Goal: Communication & Community: Answer question/provide support

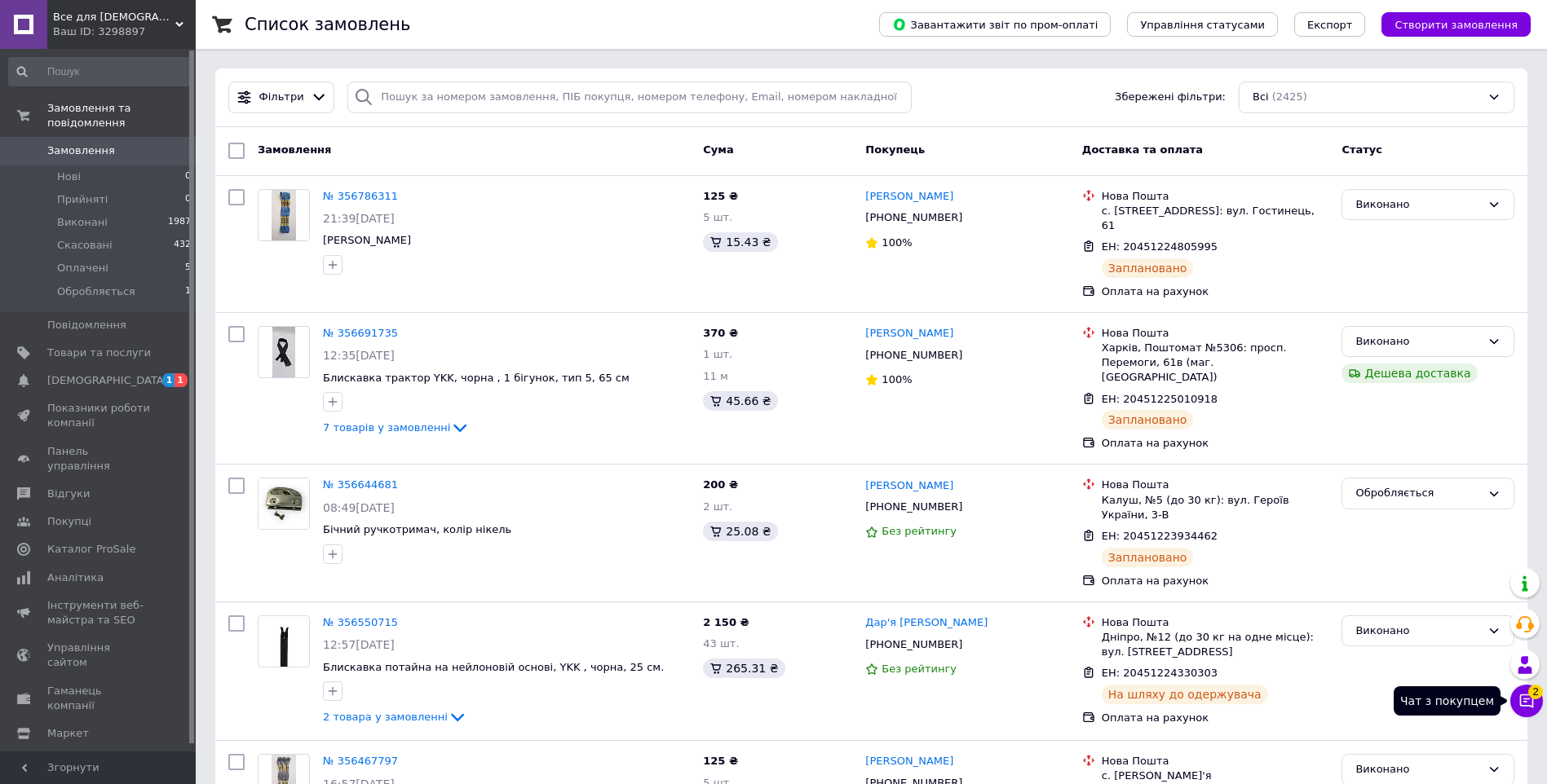
click at [1531, 701] on icon at bounding box center [1526, 701] width 17 height 17
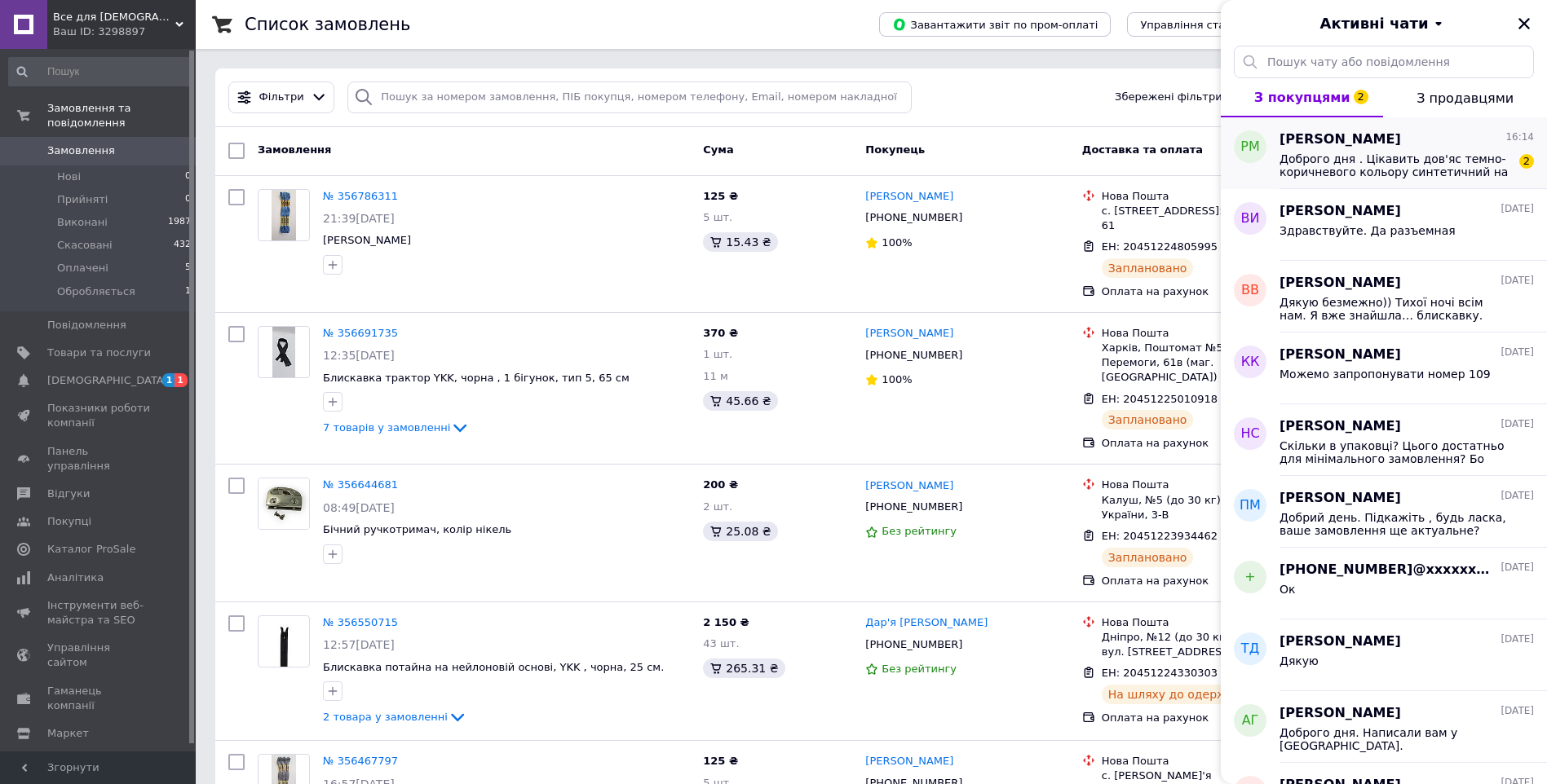
click at [1480, 156] on span "Доброго дня . Цікавить дов'яс темно-коричневого кольору синтетичний на шкіряну …" at bounding box center [1395, 165] width 232 height 26
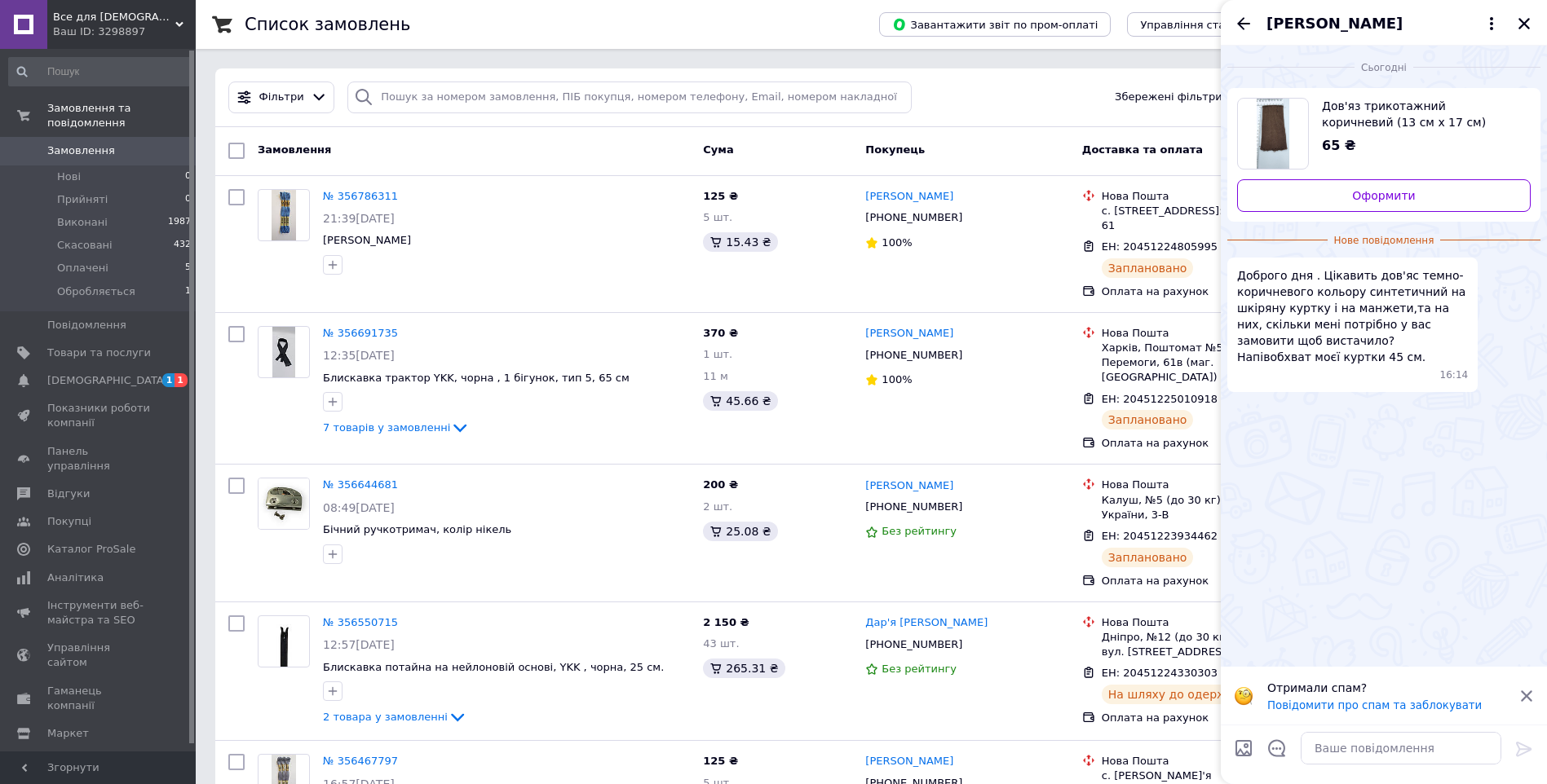
click at [1281, 127] on img "Переглянути товар" at bounding box center [1273, 134] width 33 height 70
click at [1524, 693] on icon at bounding box center [1526, 696] width 12 height 12
click at [157, 367] on link "Сповіщення 1 1" at bounding box center [100, 381] width 201 height 27
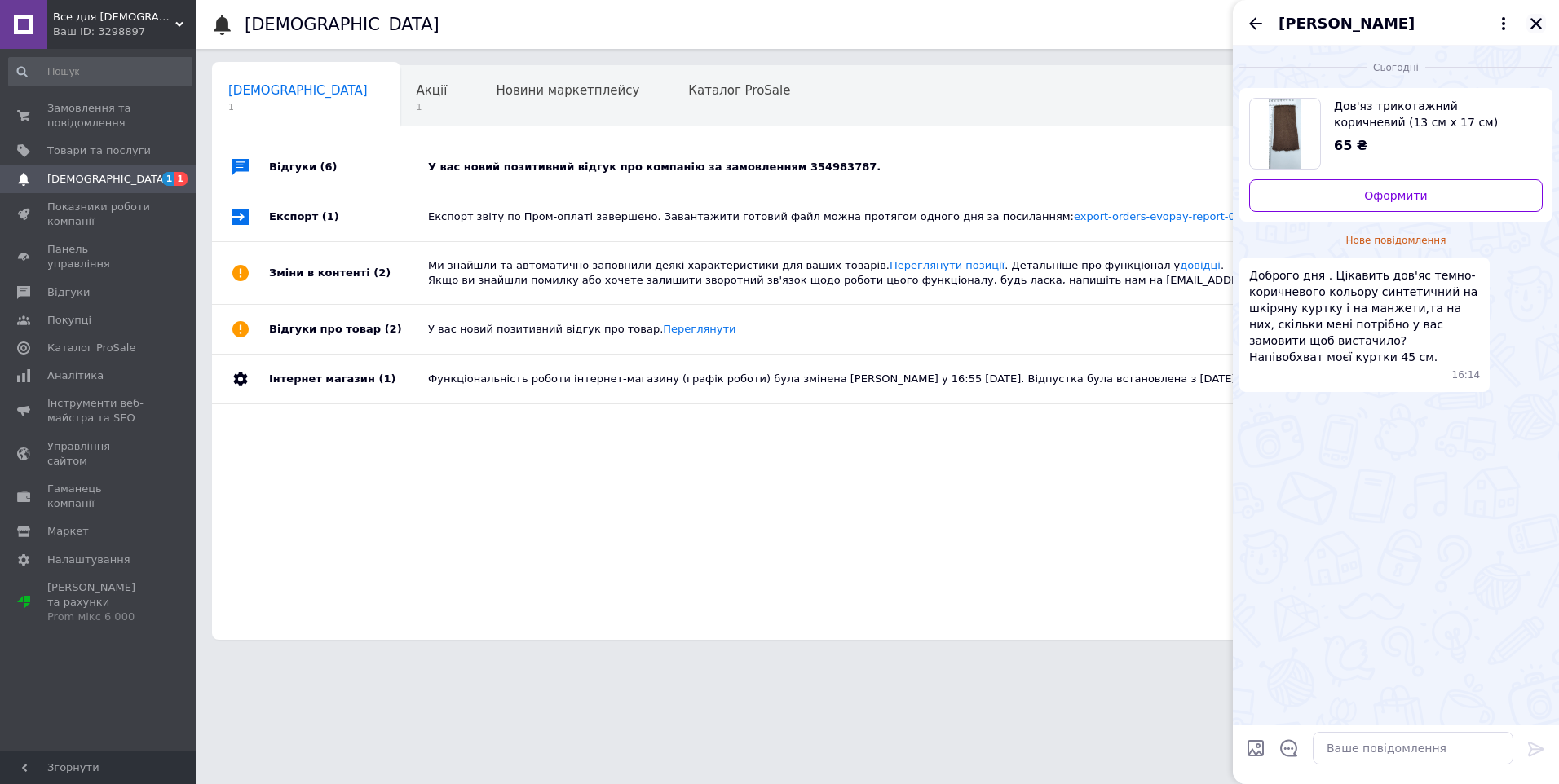
click at [1544, 22] on button "Закрити" at bounding box center [1536, 23] width 20 height 20
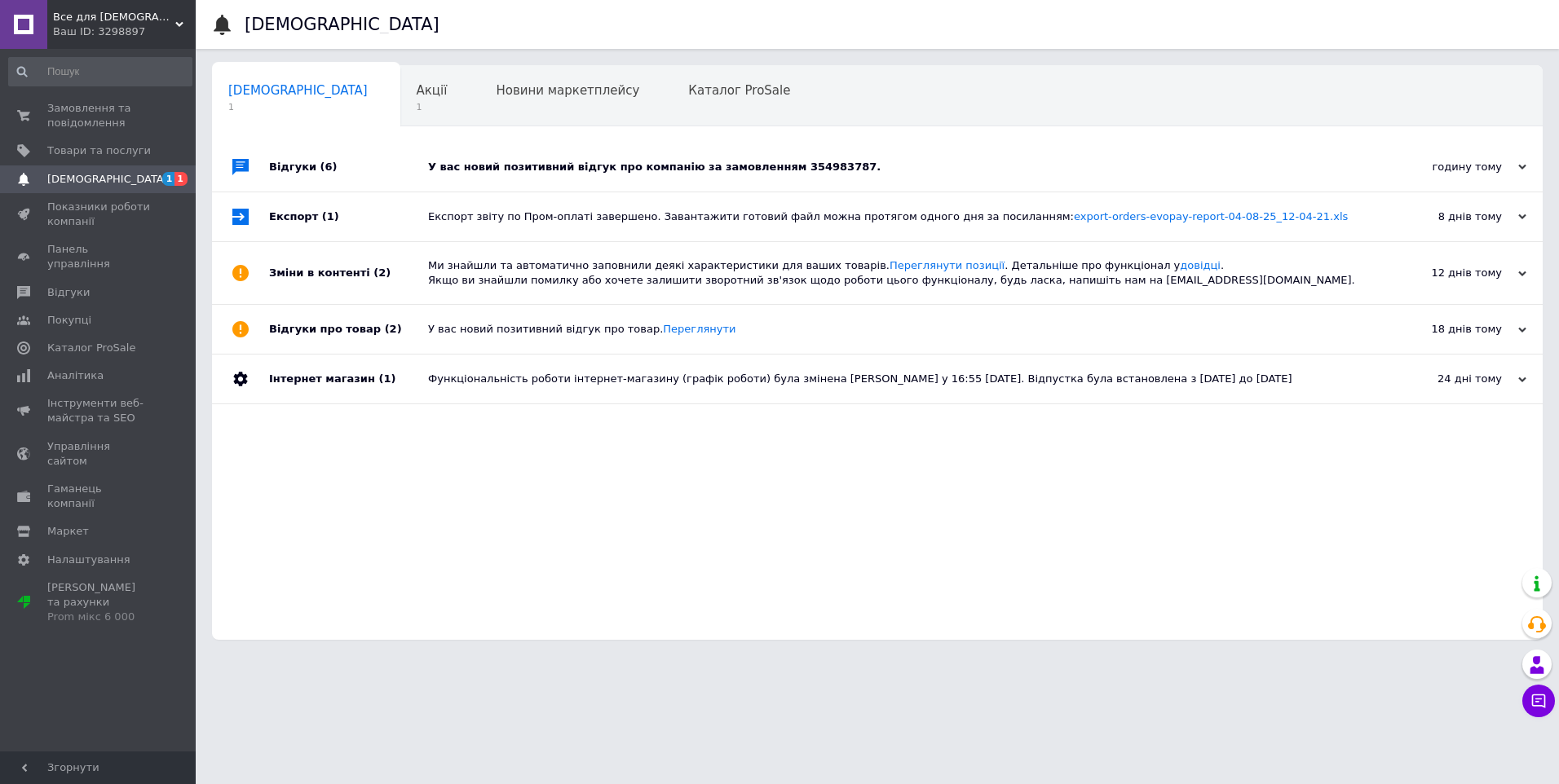
click at [725, 161] on div "У вас новий позитивний відгук про компанію за замовленням 354983787." at bounding box center [895, 166] width 935 height 15
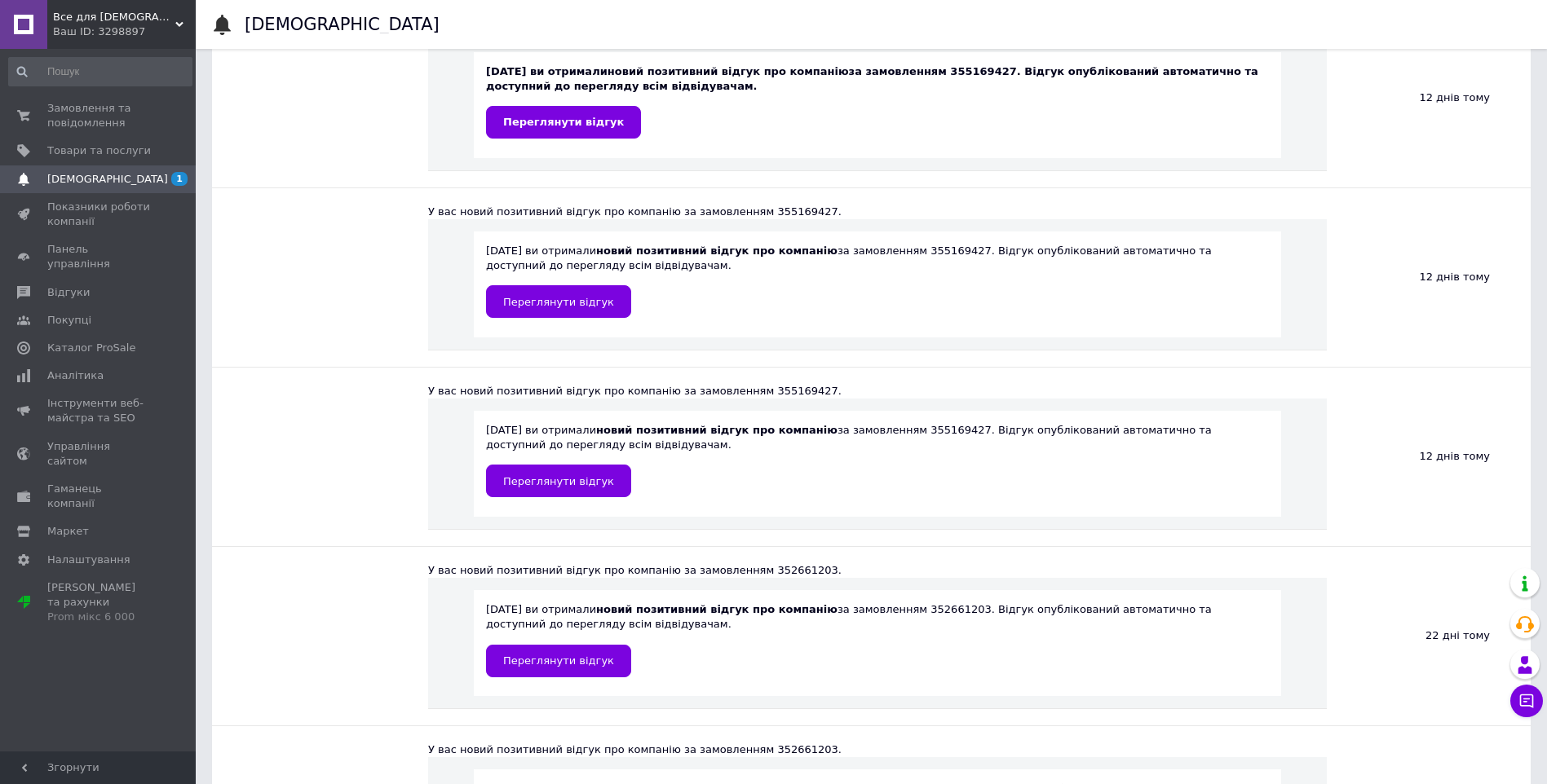
scroll to position [543, 0]
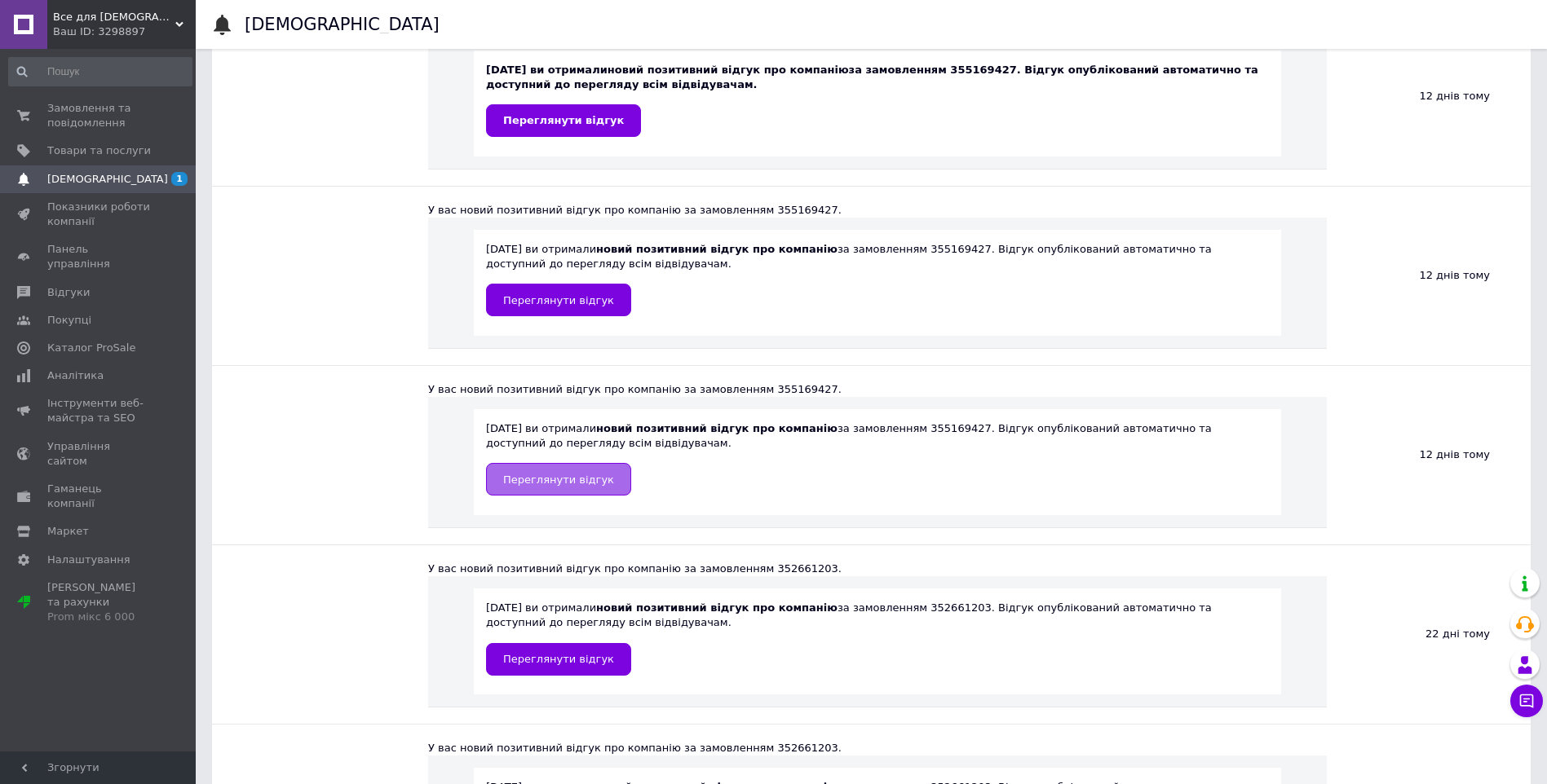
click at [562, 483] on span "Переглянути відгук" at bounding box center [558, 480] width 111 height 12
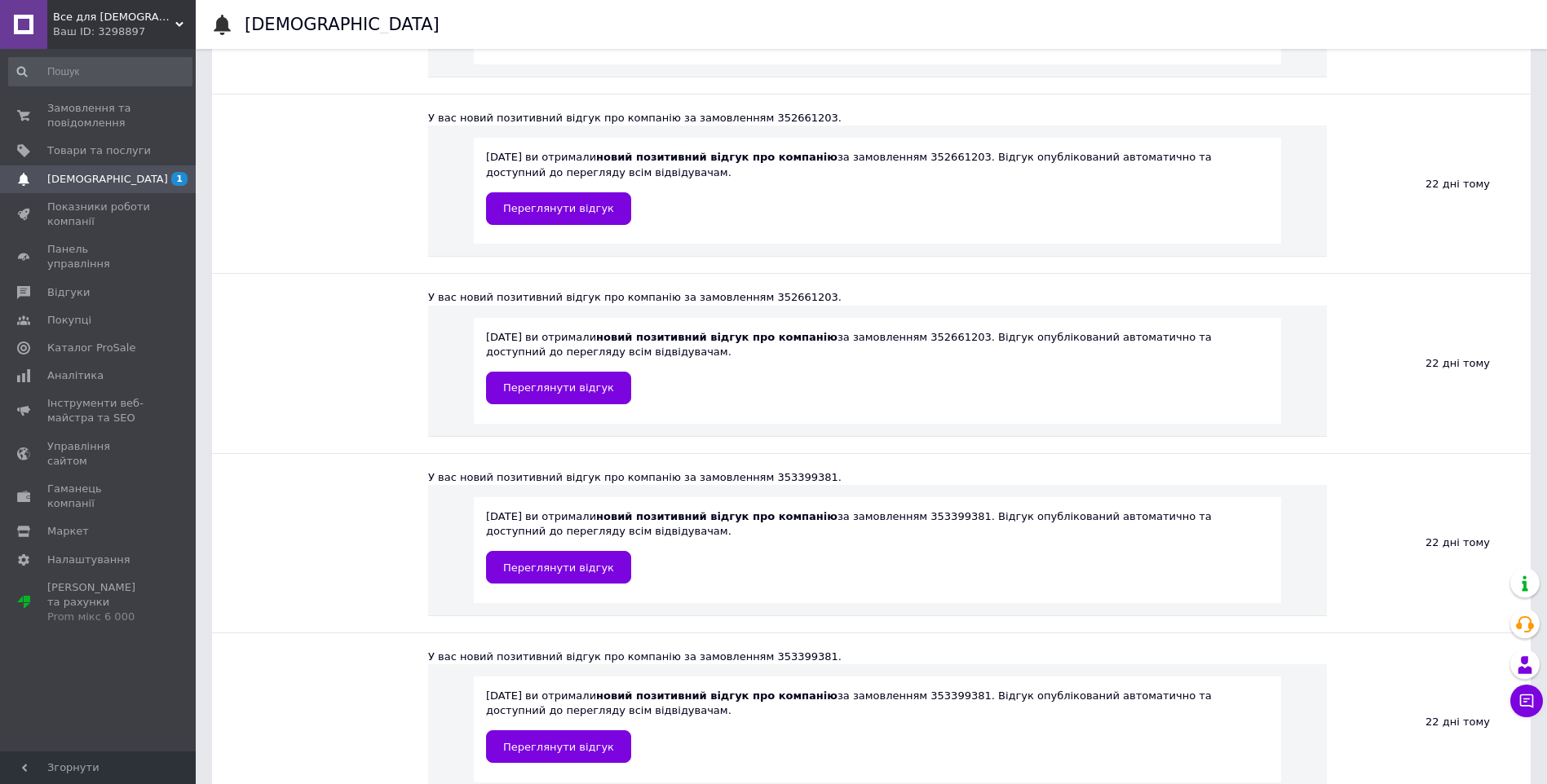
scroll to position [1196, 0]
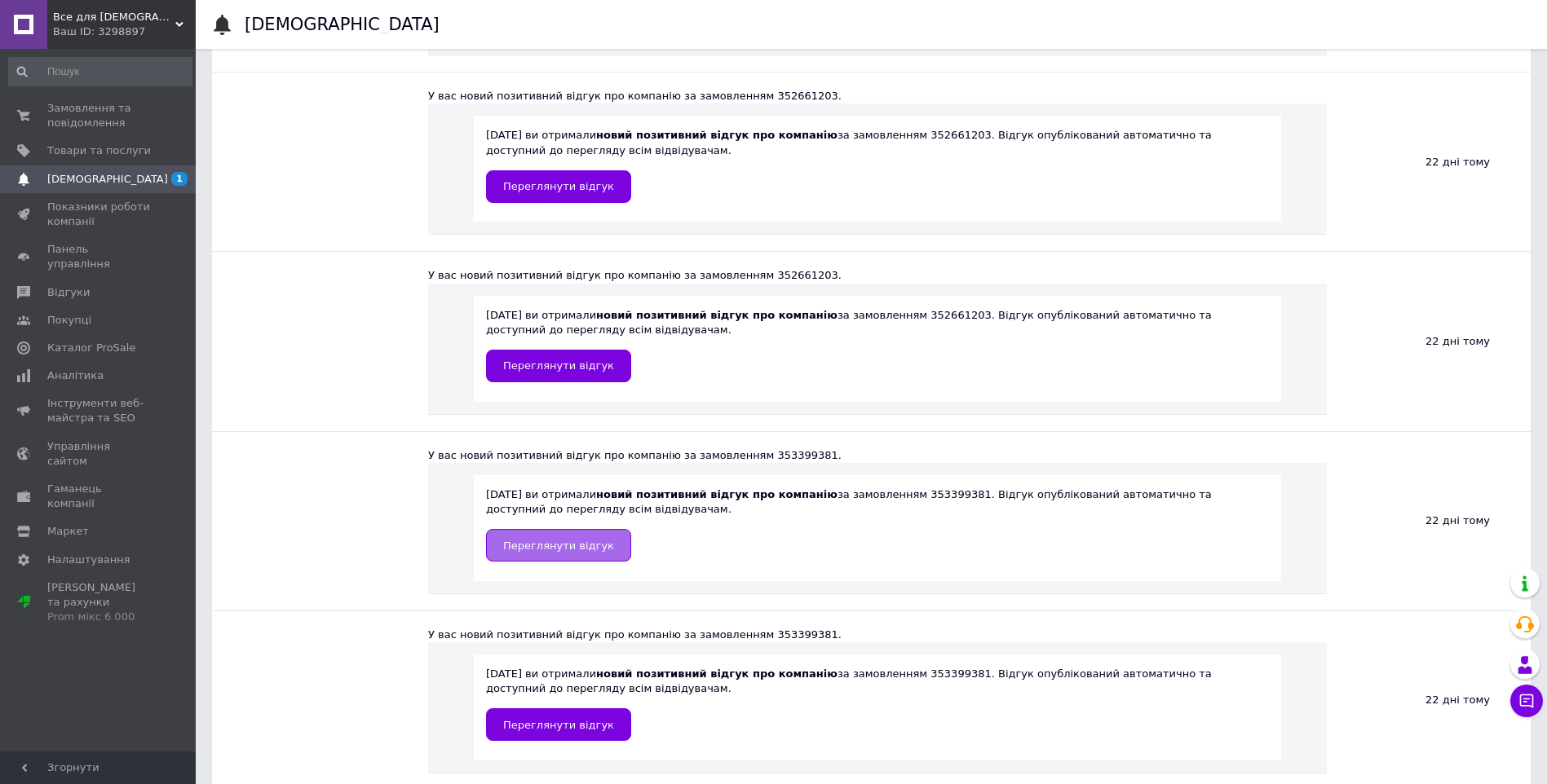
click at [560, 539] on span "Переглянути відгук" at bounding box center [558, 545] width 111 height 12
click at [533, 360] on span "Переглянути відгук" at bounding box center [558, 365] width 111 height 12
click at [555, 170] on link "Переглянути відгук" at bounding box center [558, 186] width 145 height 32
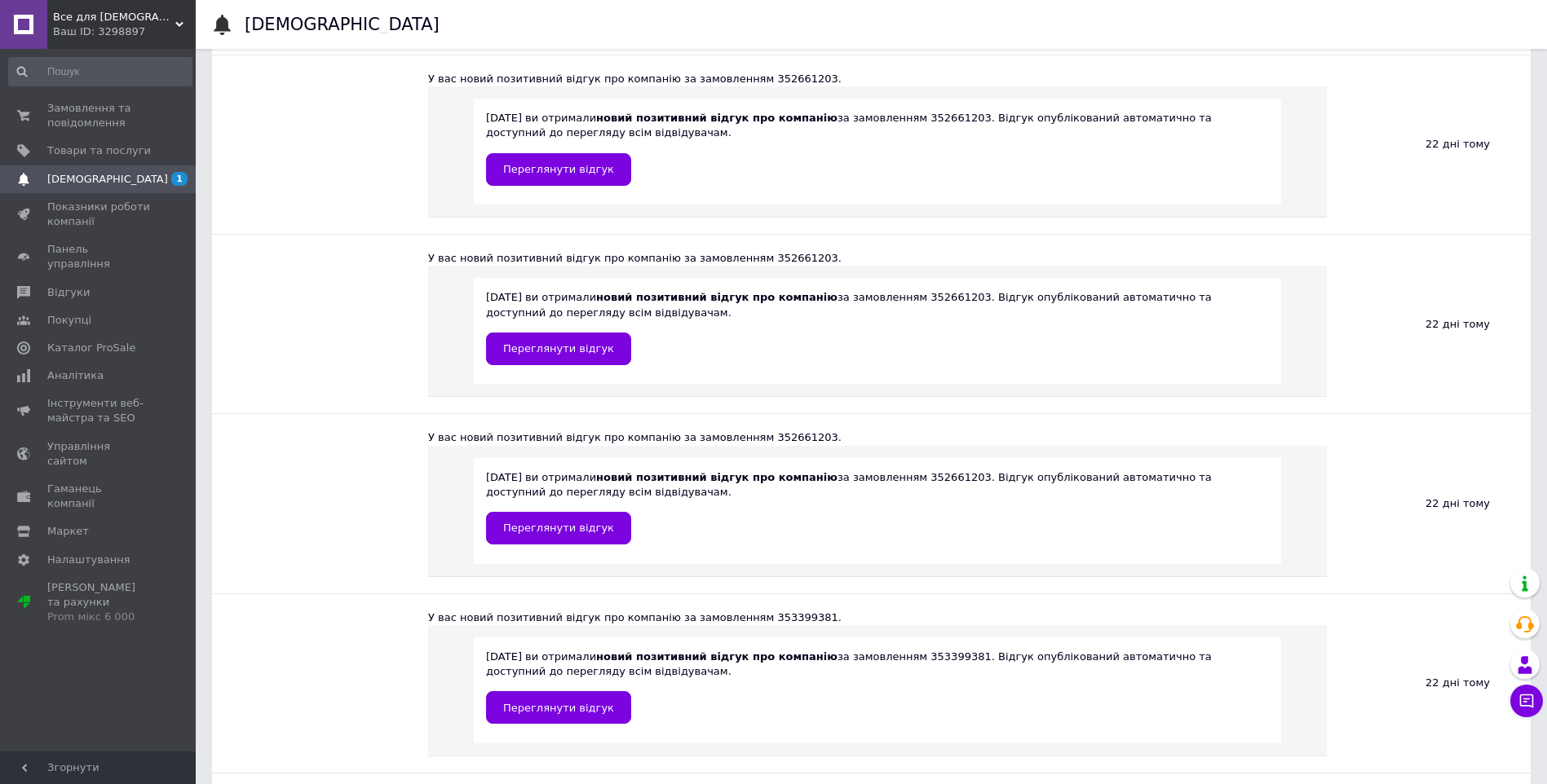
scroll to position [1000, 0]
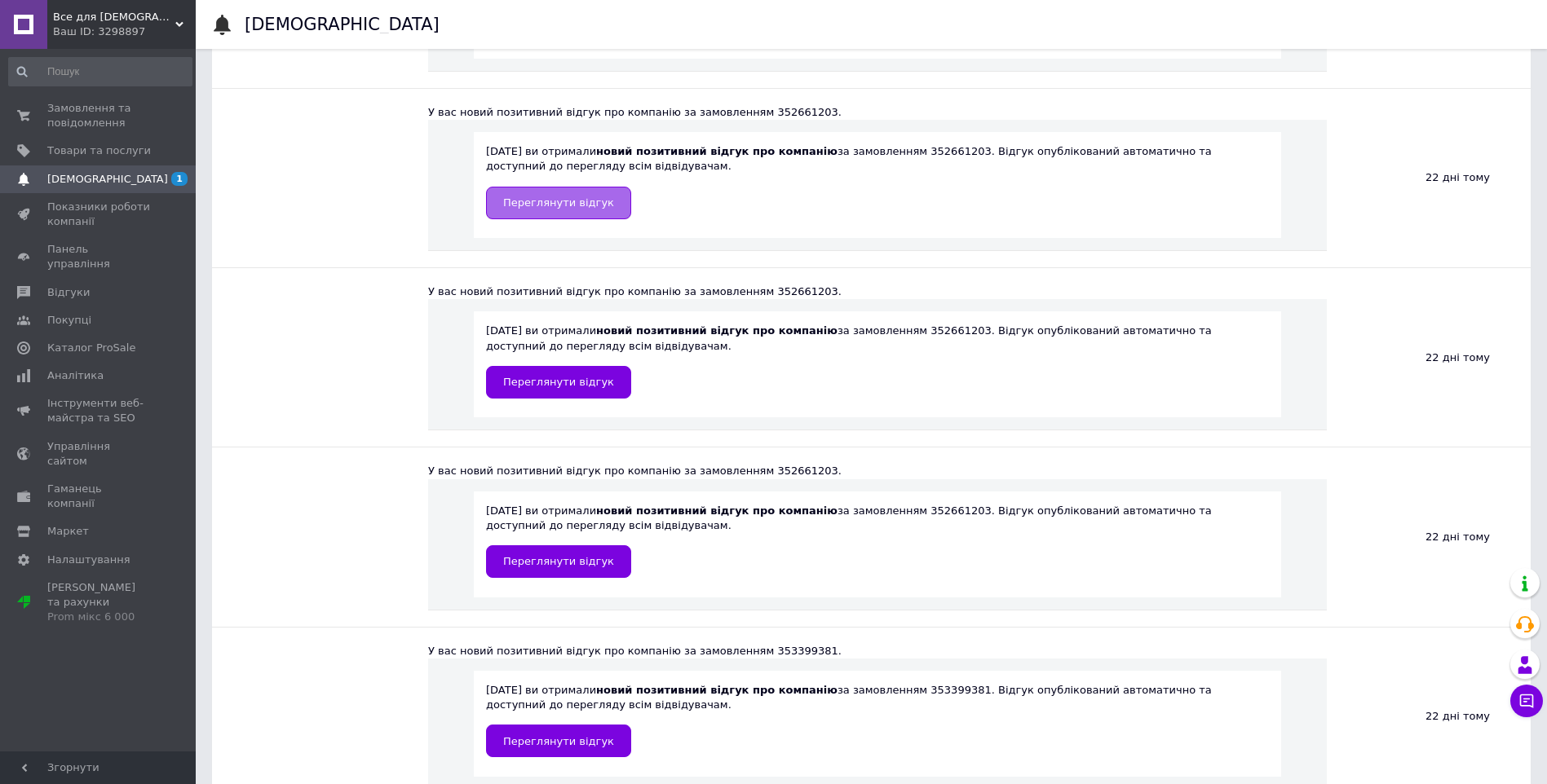
click at [555, 193] on link "Переглянути відгук" at bounding box center [558, 203] width 145 height 32
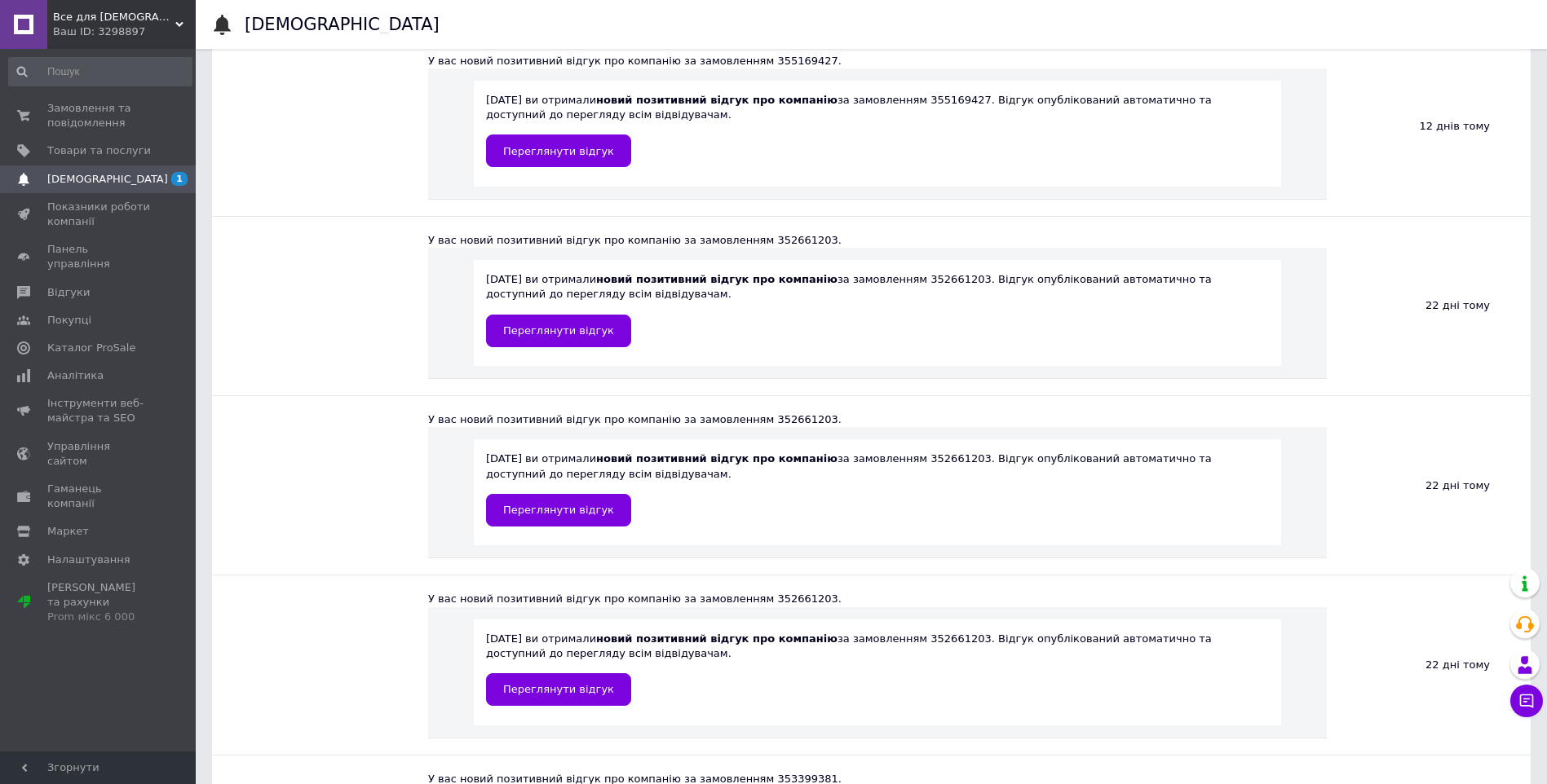
scroll to position [870, 0]
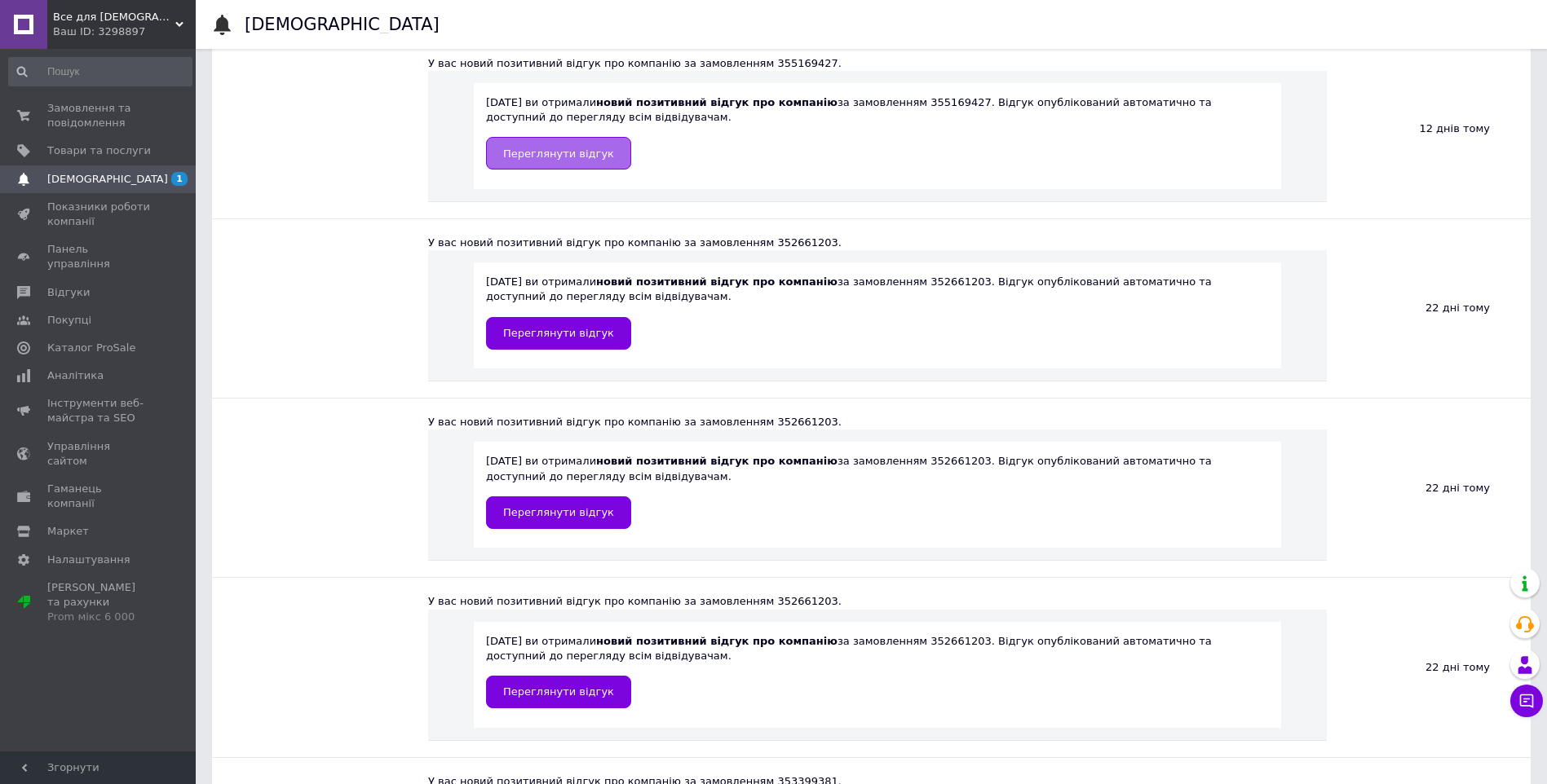
click at [570, 158] on span "Переглянути відгук" at bounding box center [558, 154] width 111 height 12
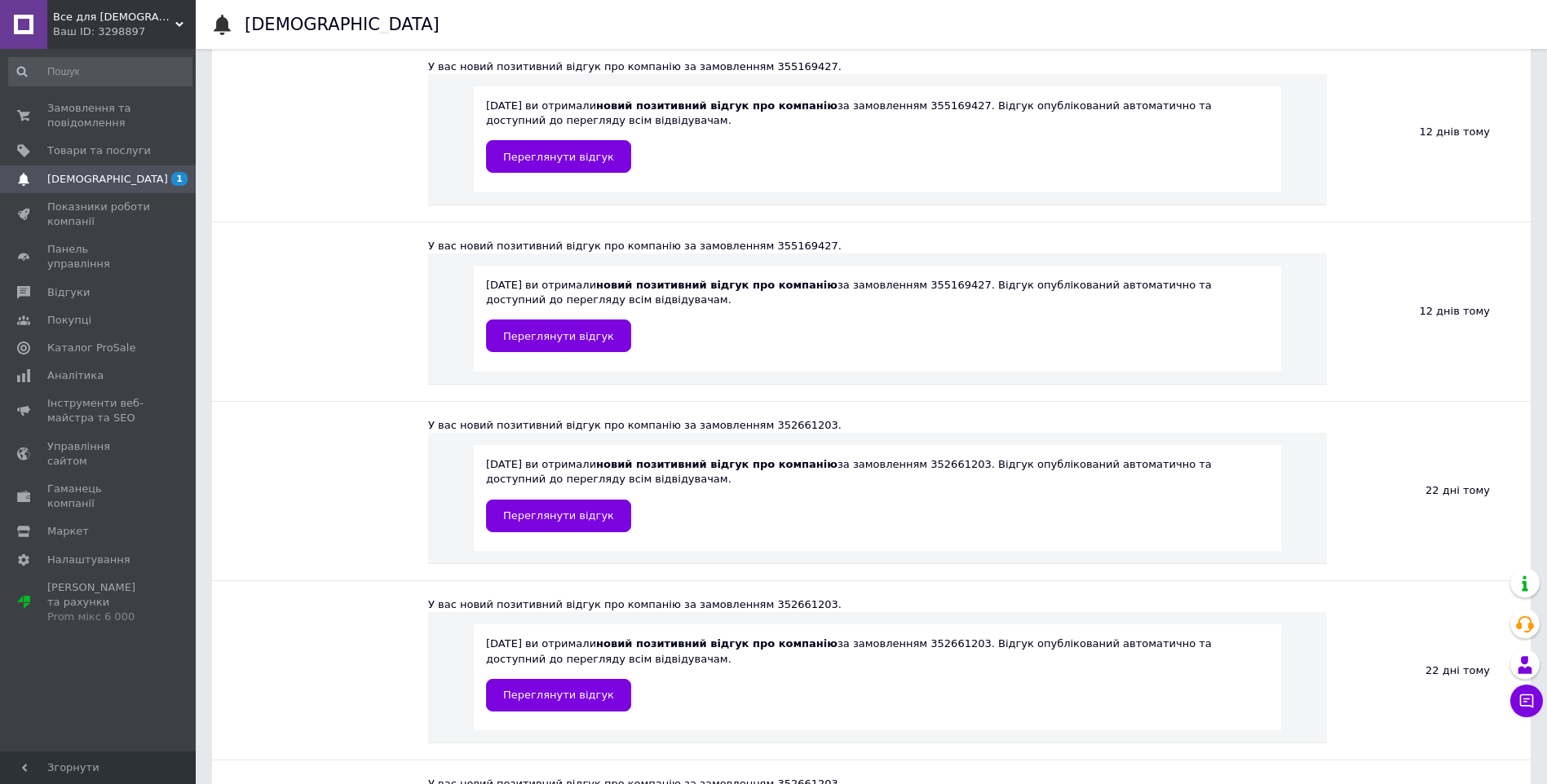
scroll to position [674, 0]
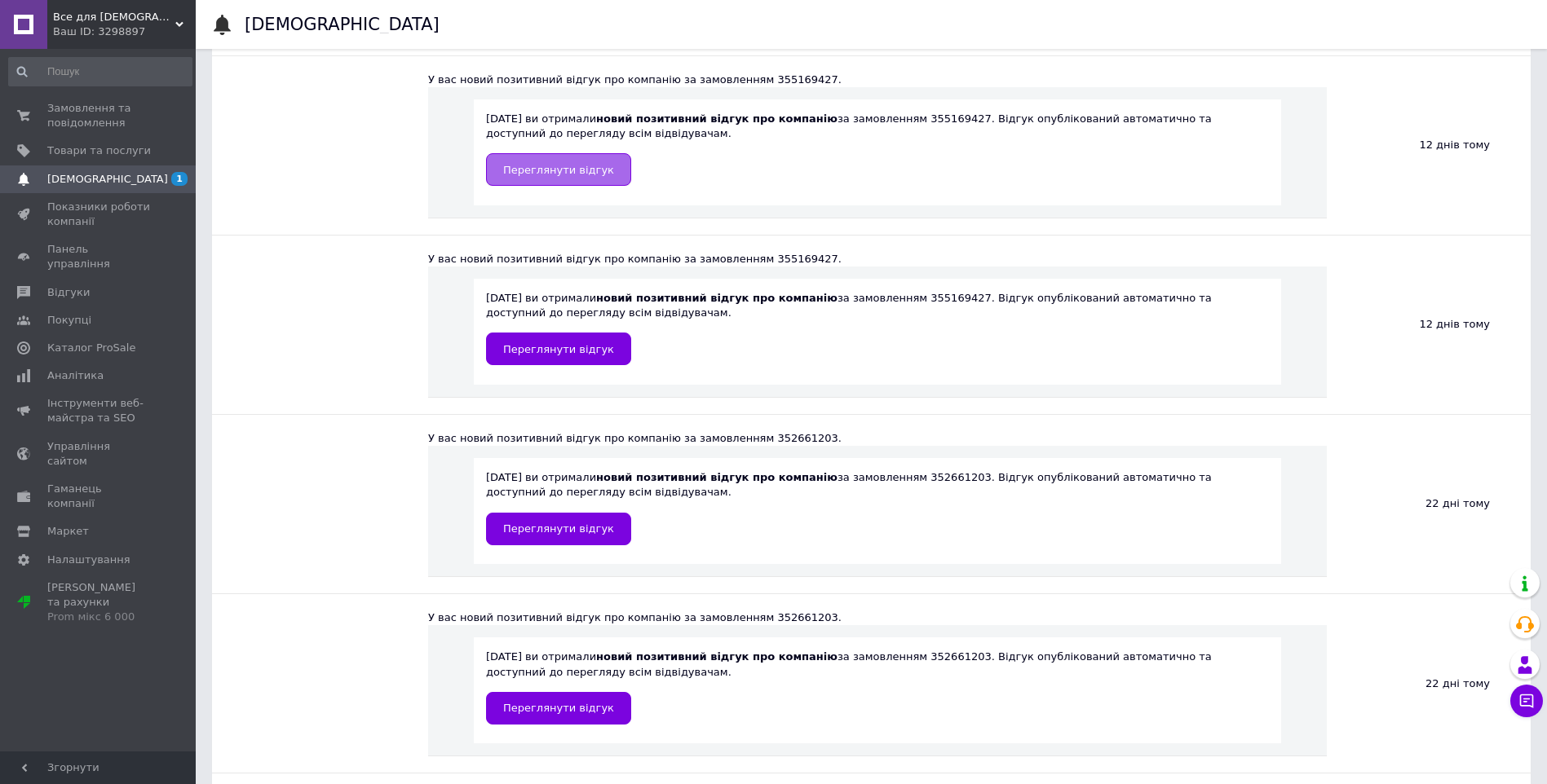
click at [509, 169] on span "Переглянути відгук" at bounding box center [558, 169] width 111 height 12
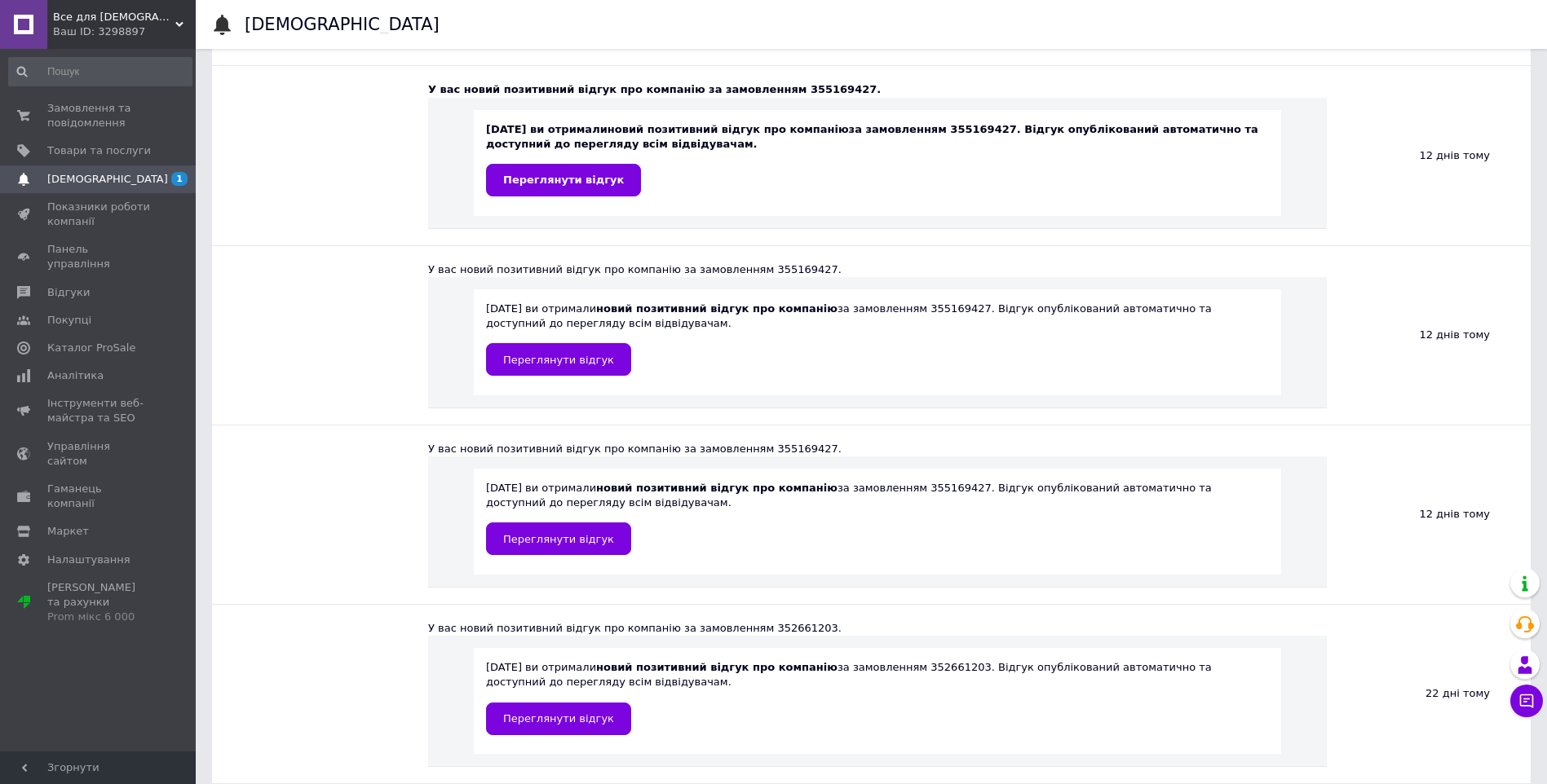
scroll to position [479, 0]
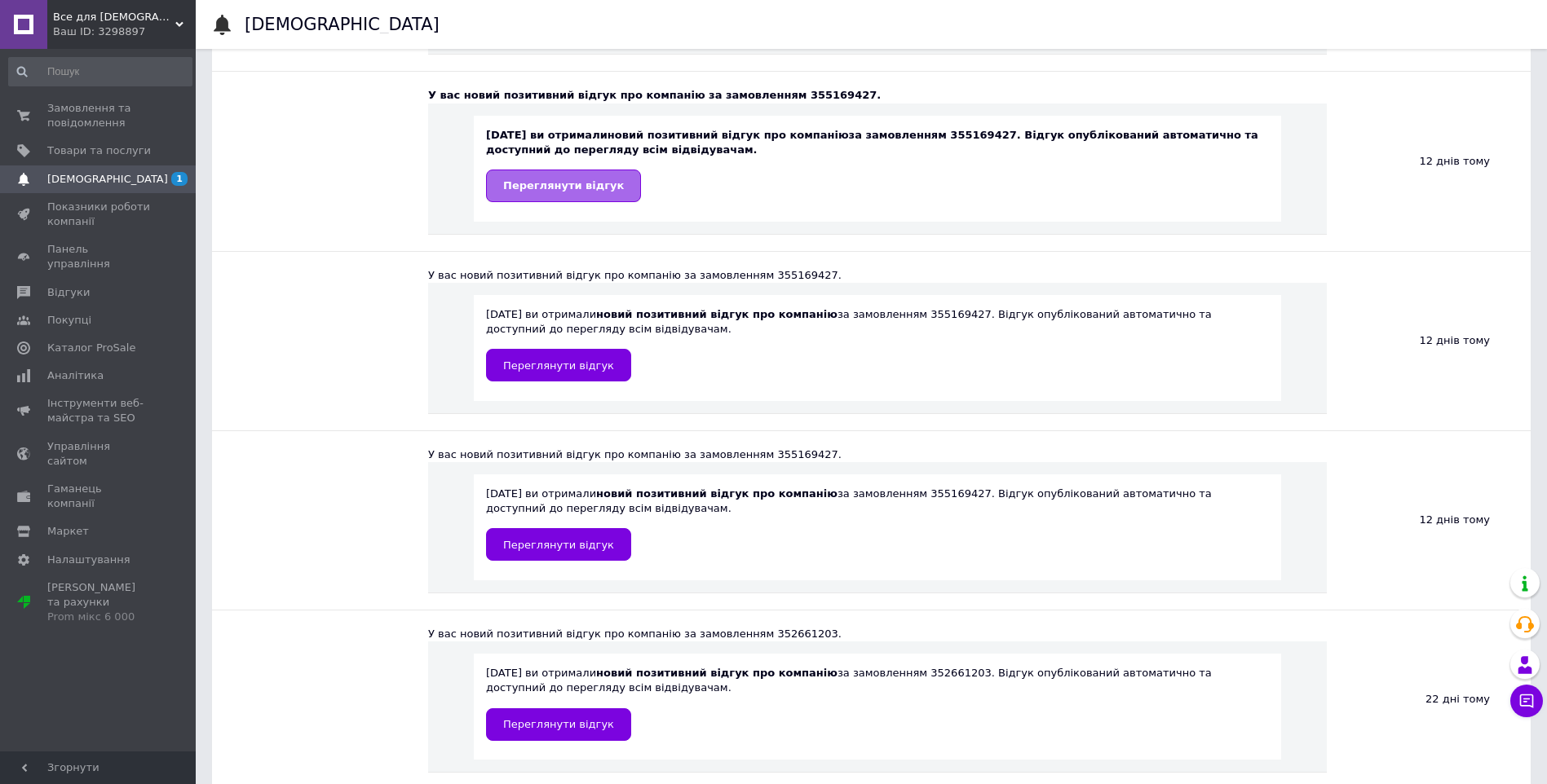
click at [578, 183] on span "Переглянути відгук" at bounding box center [563, 185] width 120 height 12
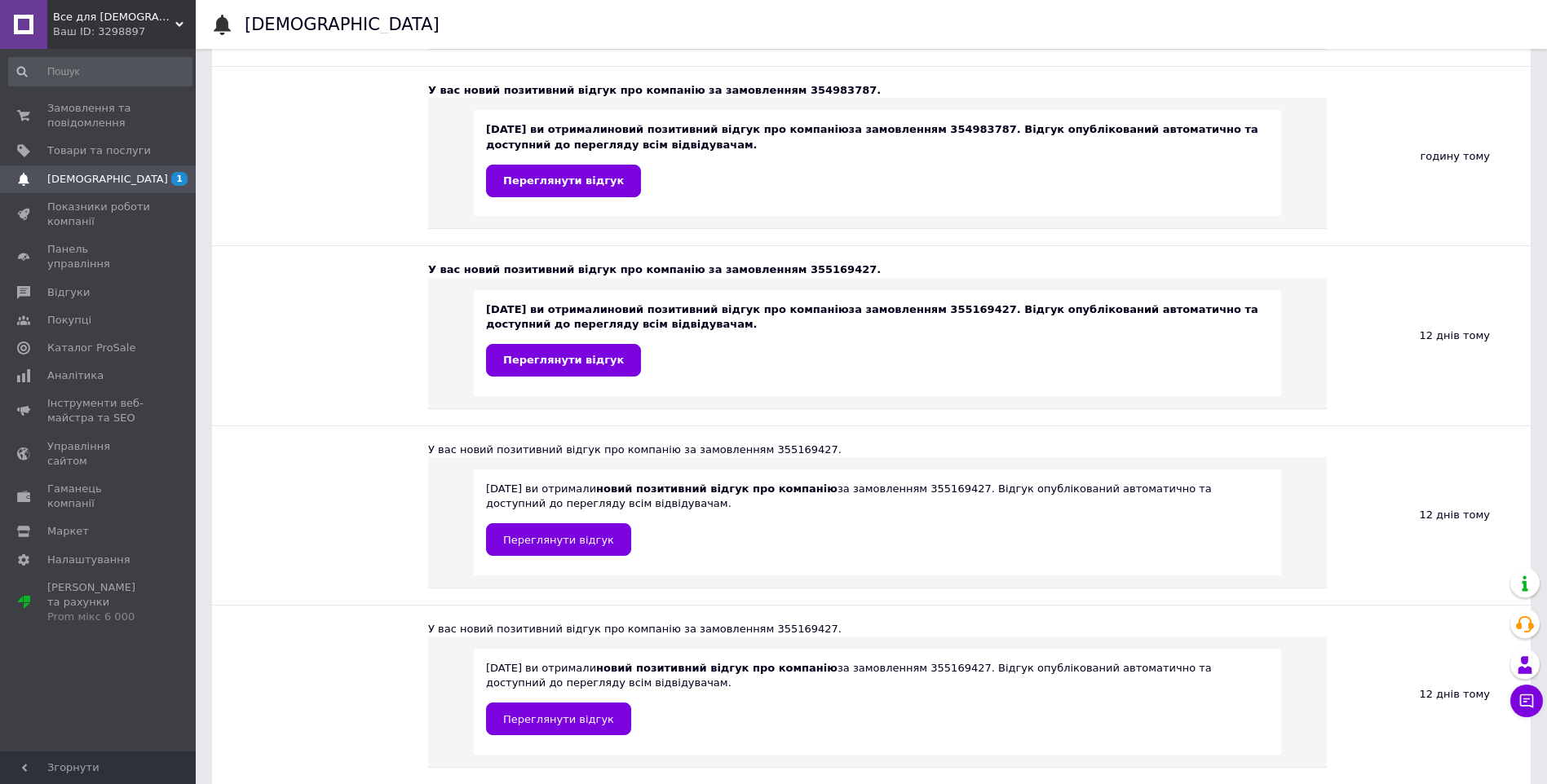
scroll to position [283, 0]
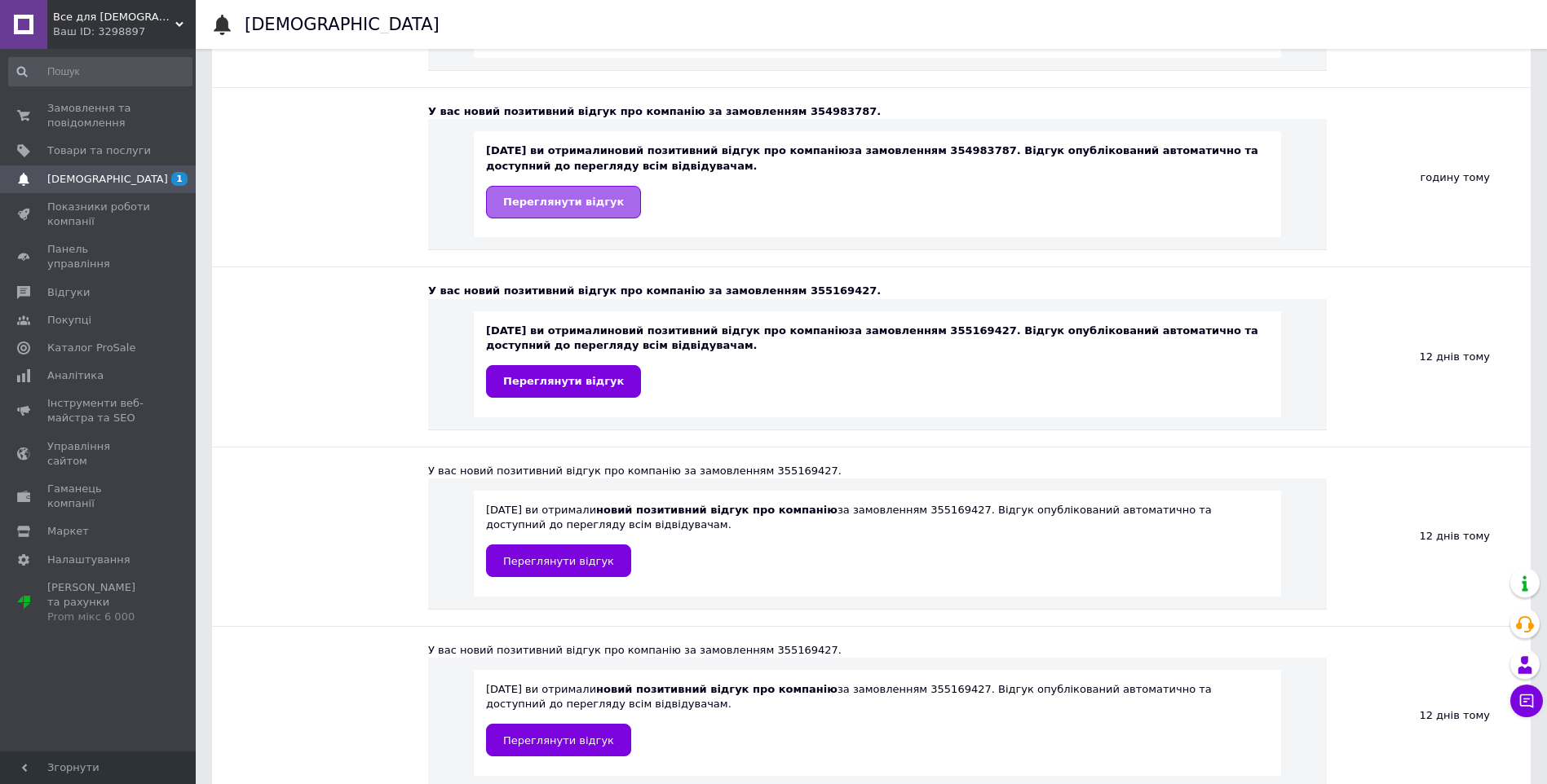
click at [558, 203] on span "Переглянути відгук" at bounding box center [563, 202] width 120 height 12
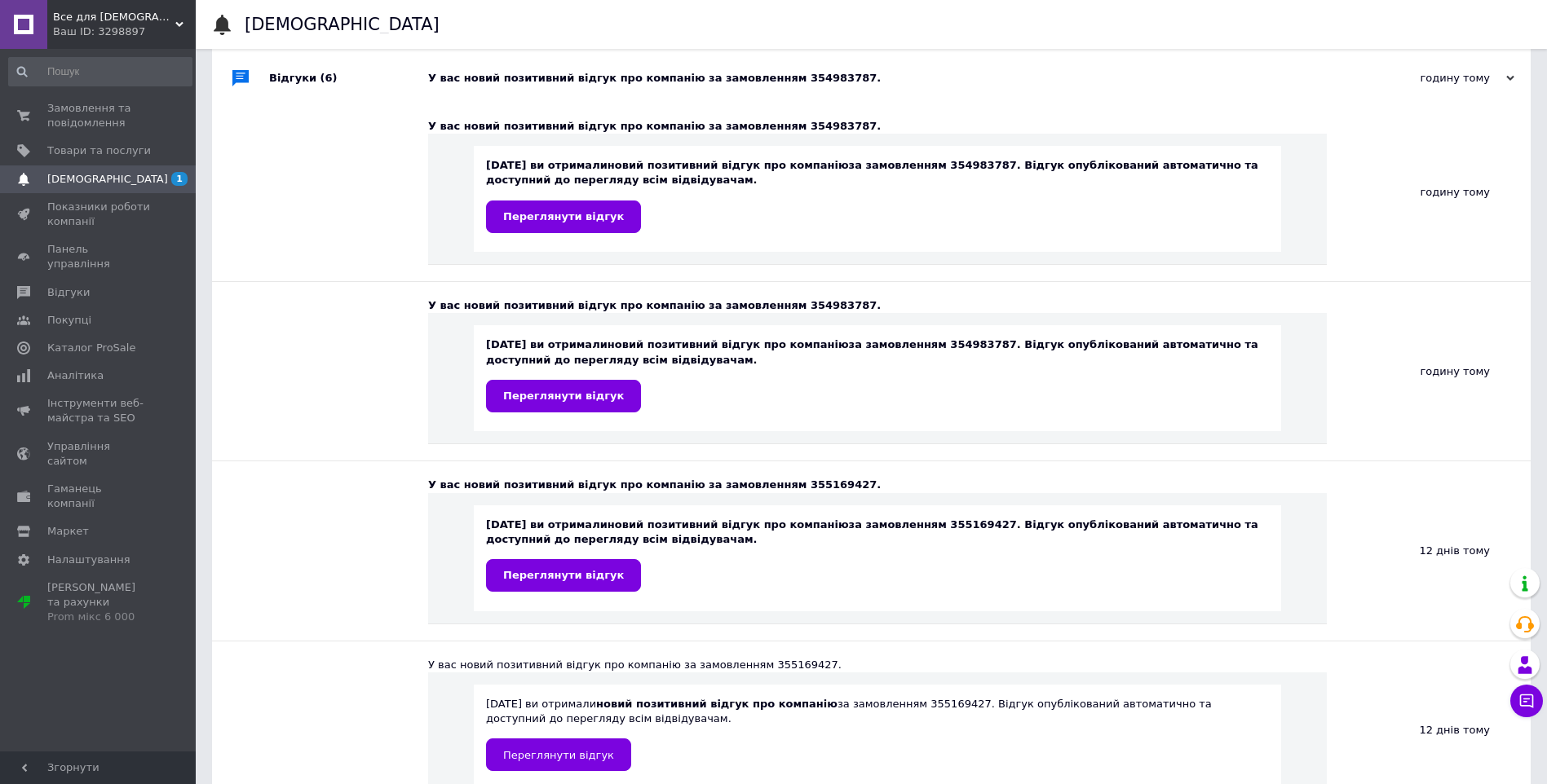
scroll to position [87, 0]
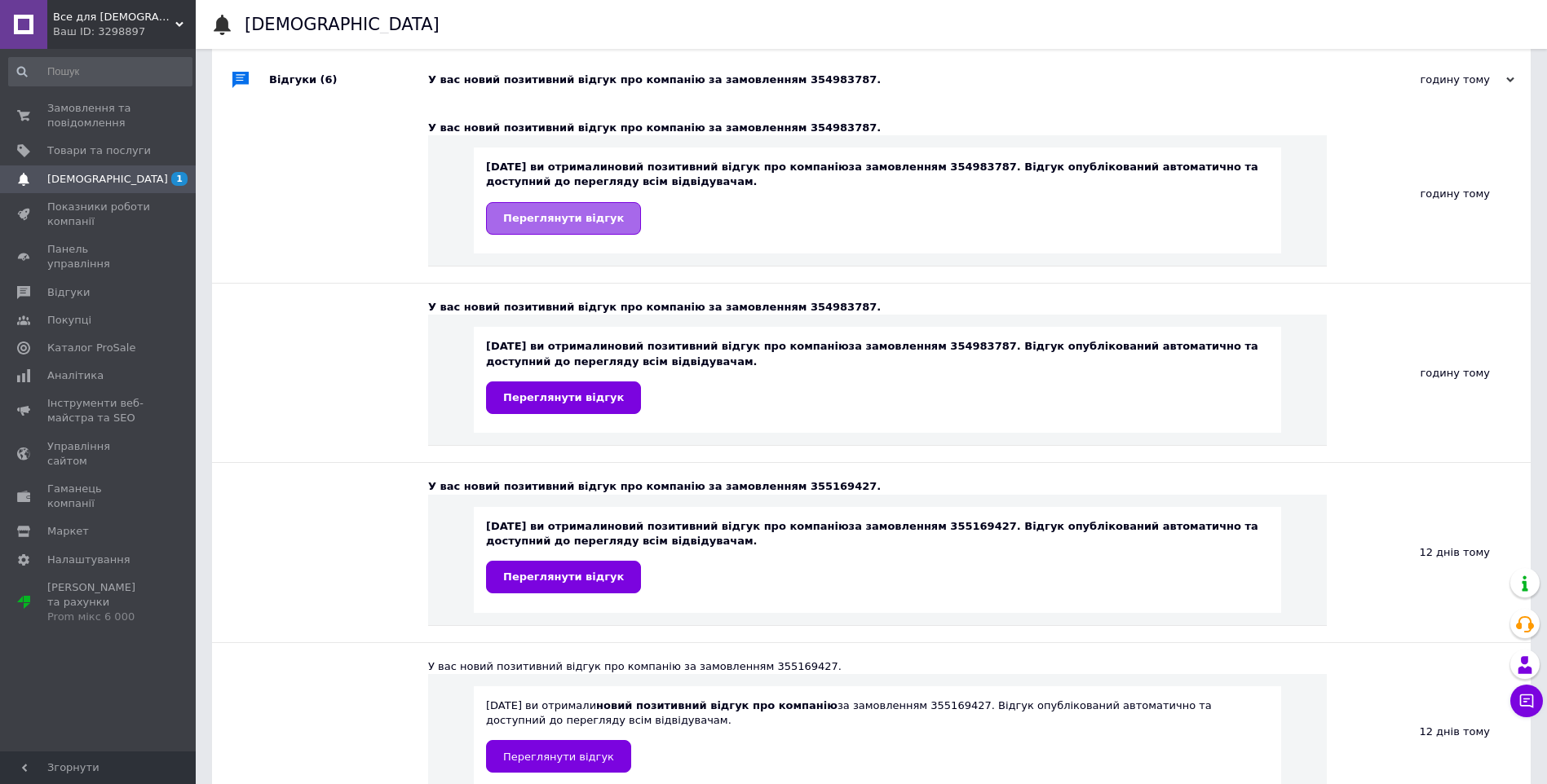
click at [548, 208] on link "Переглянути відгук" at bounding box center [563, 218] width 155 height 32
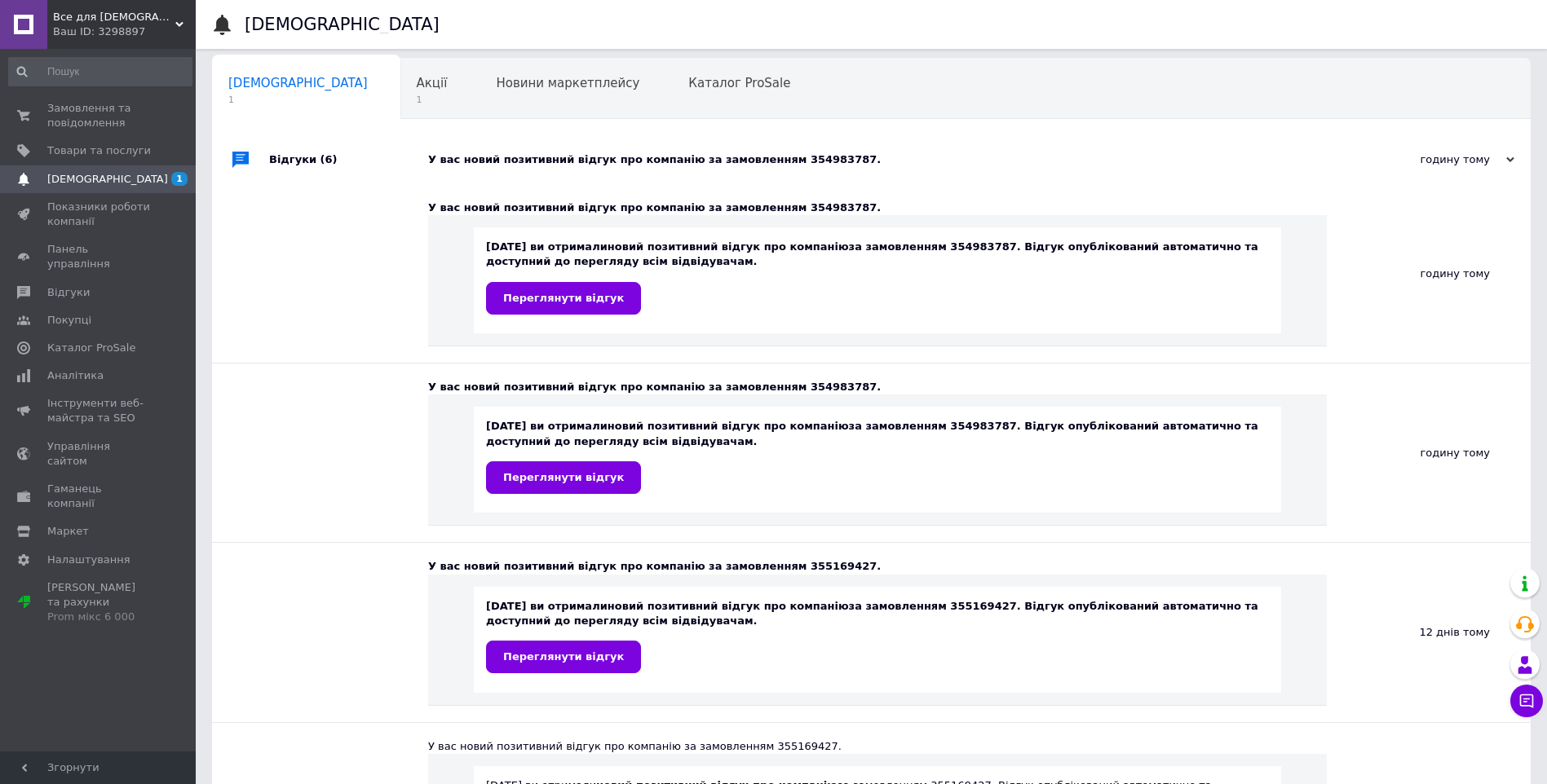
scroll to position [0, 0]
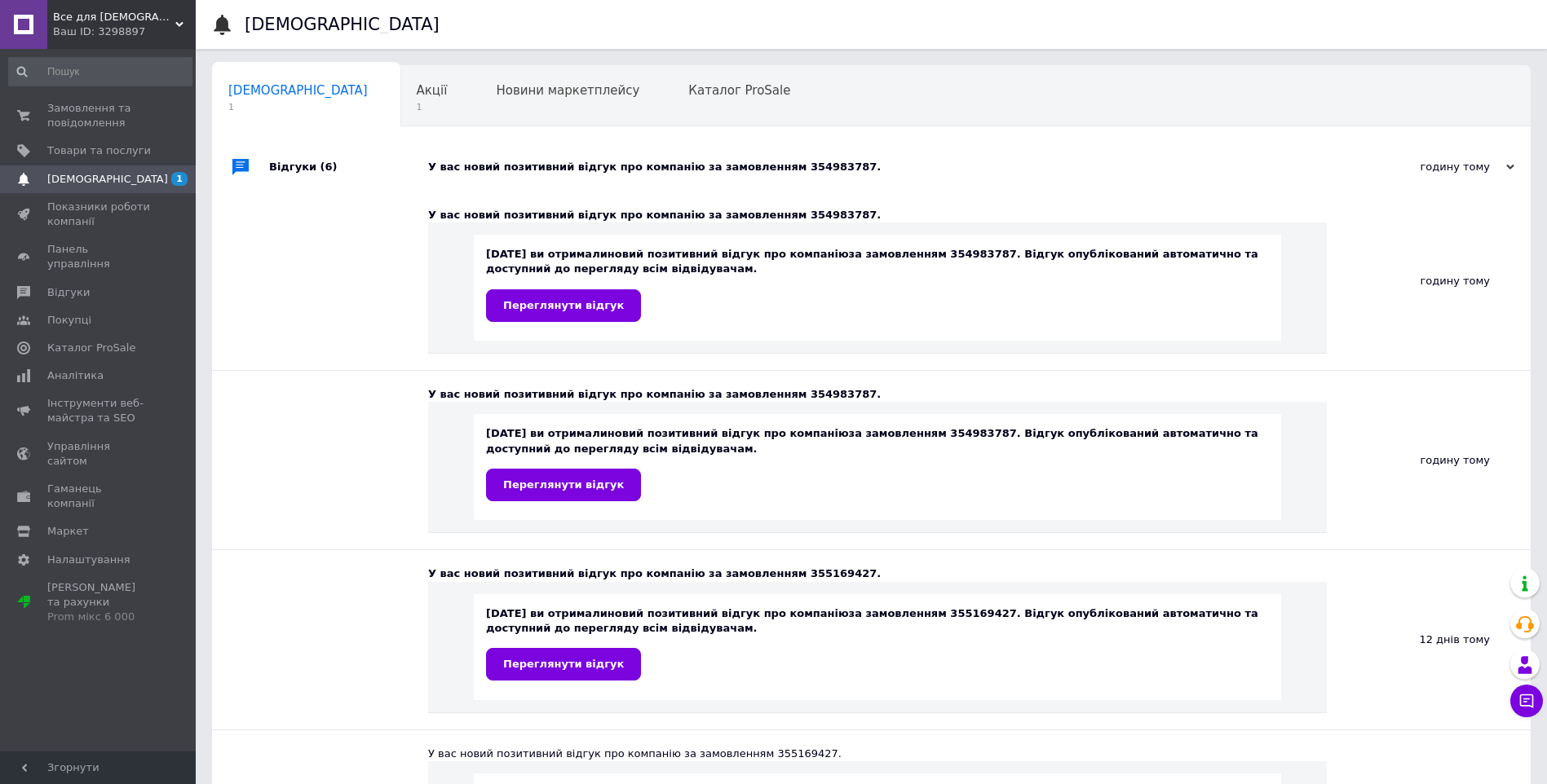
click at [449, 170] on div "У вас новий позитивний відгук про компанію за замовленням 354983787." at bounding box center [889, 166] width 923 height 15
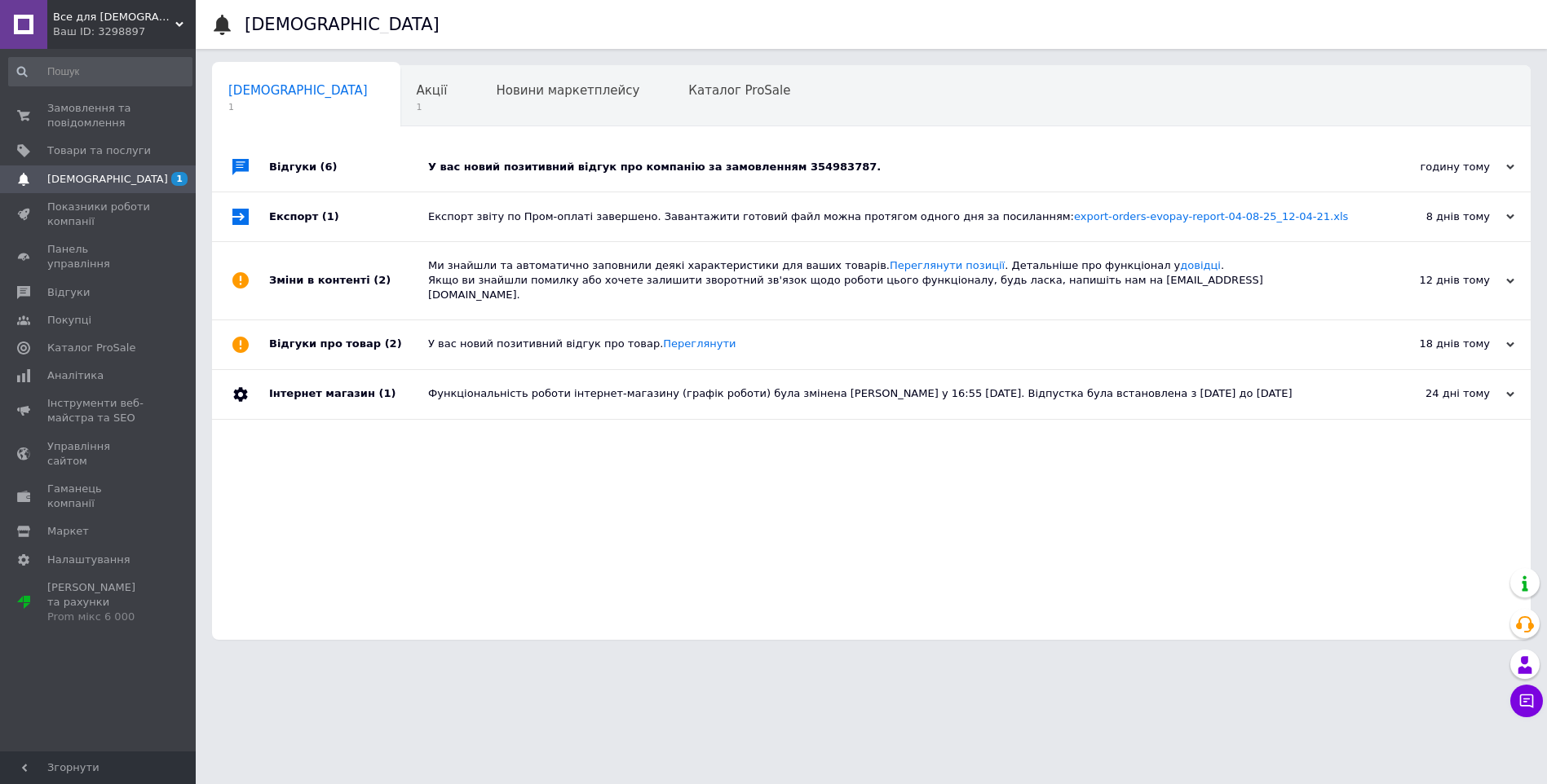
click at [623, 165] on div "У вас новий позитивний відгук про компанію за замовленням 354983787." at bounding box center [889, 166] width 923 height 15
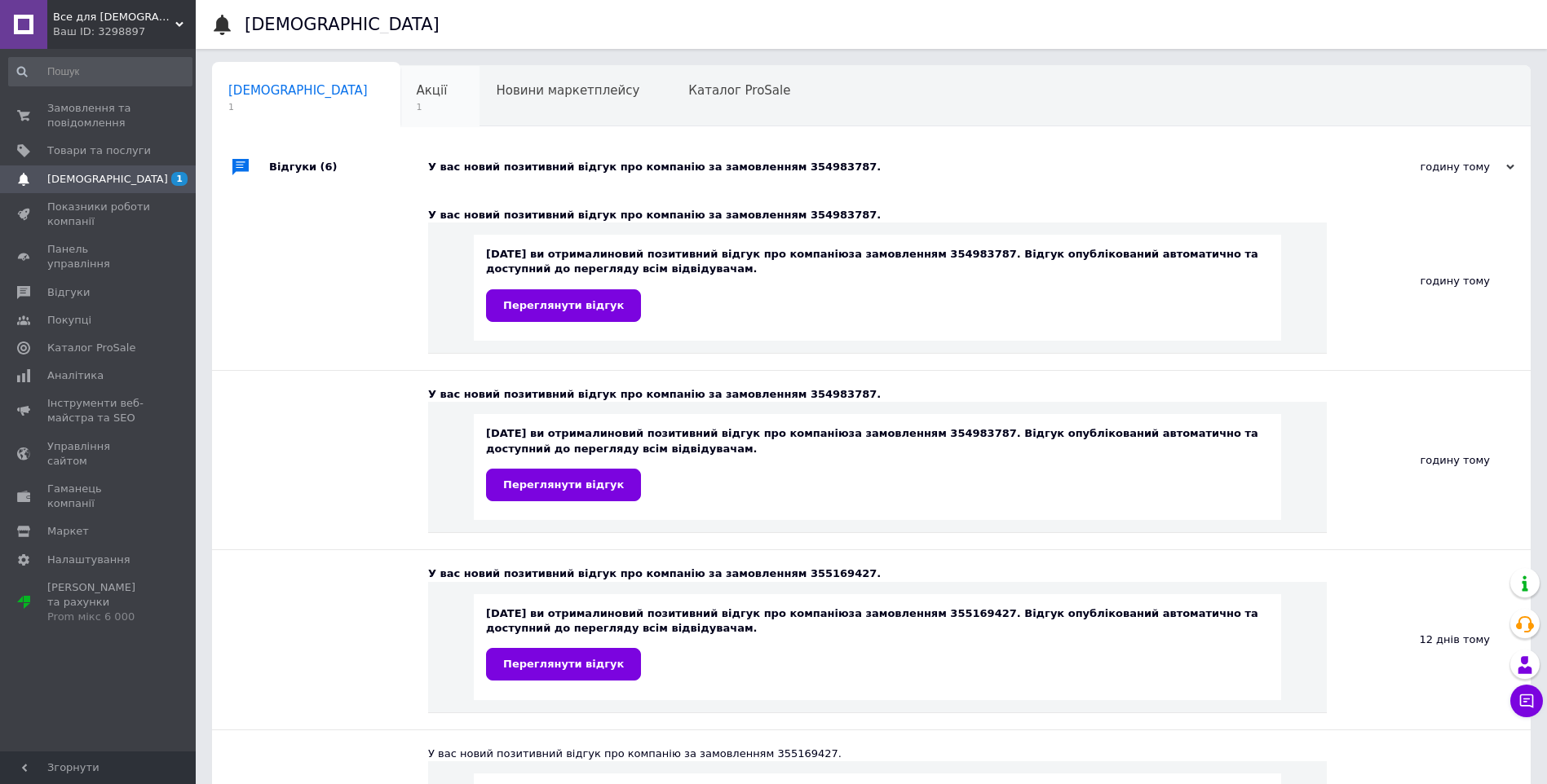
click at [417, 95] on span "Акції" at bounding box center [433, 90] width 31 height 15
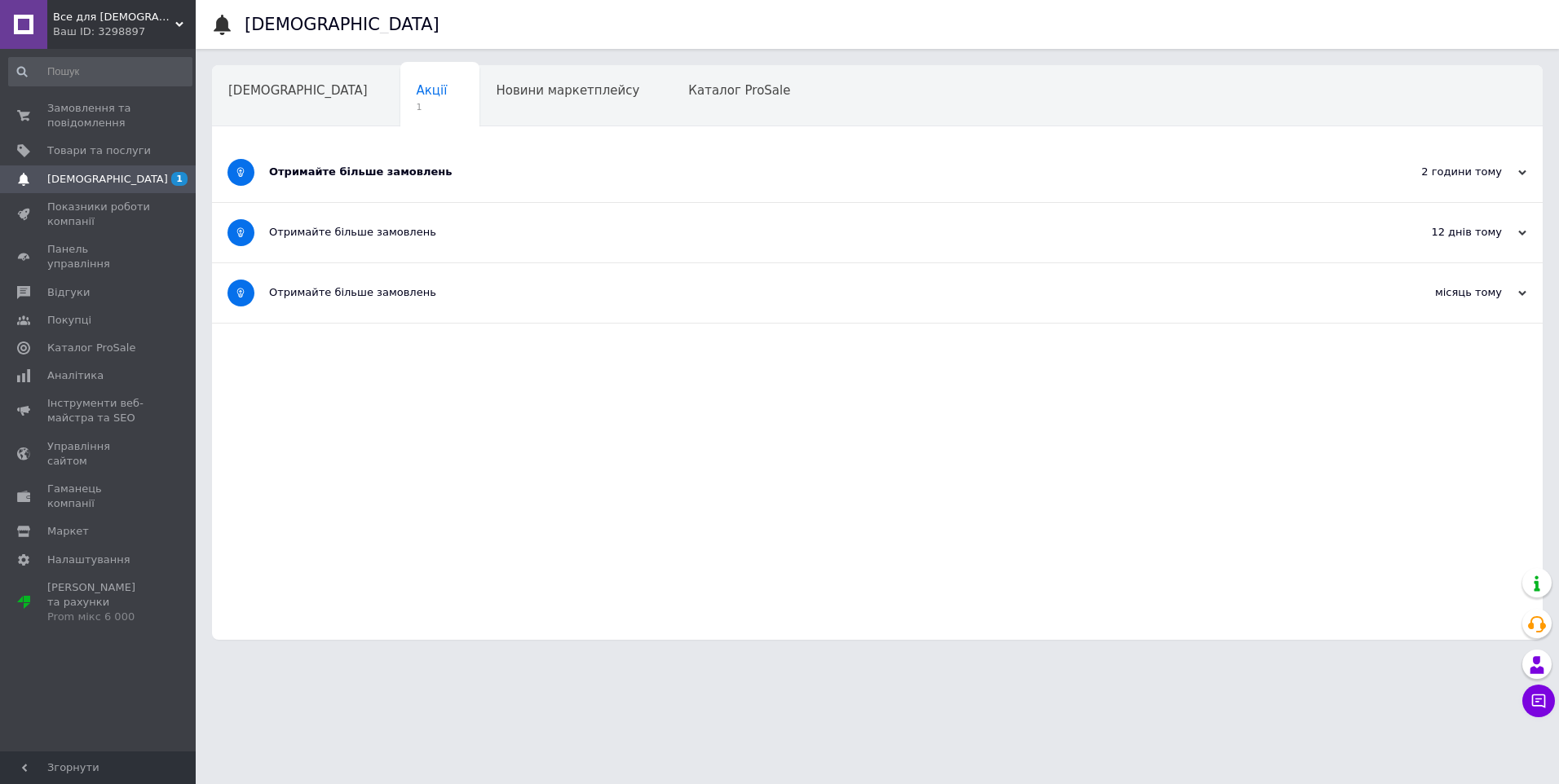
click at [369, 170] on div "Отримайте більше замовлень" at bounding box center [817, 171] width 1095 height 15
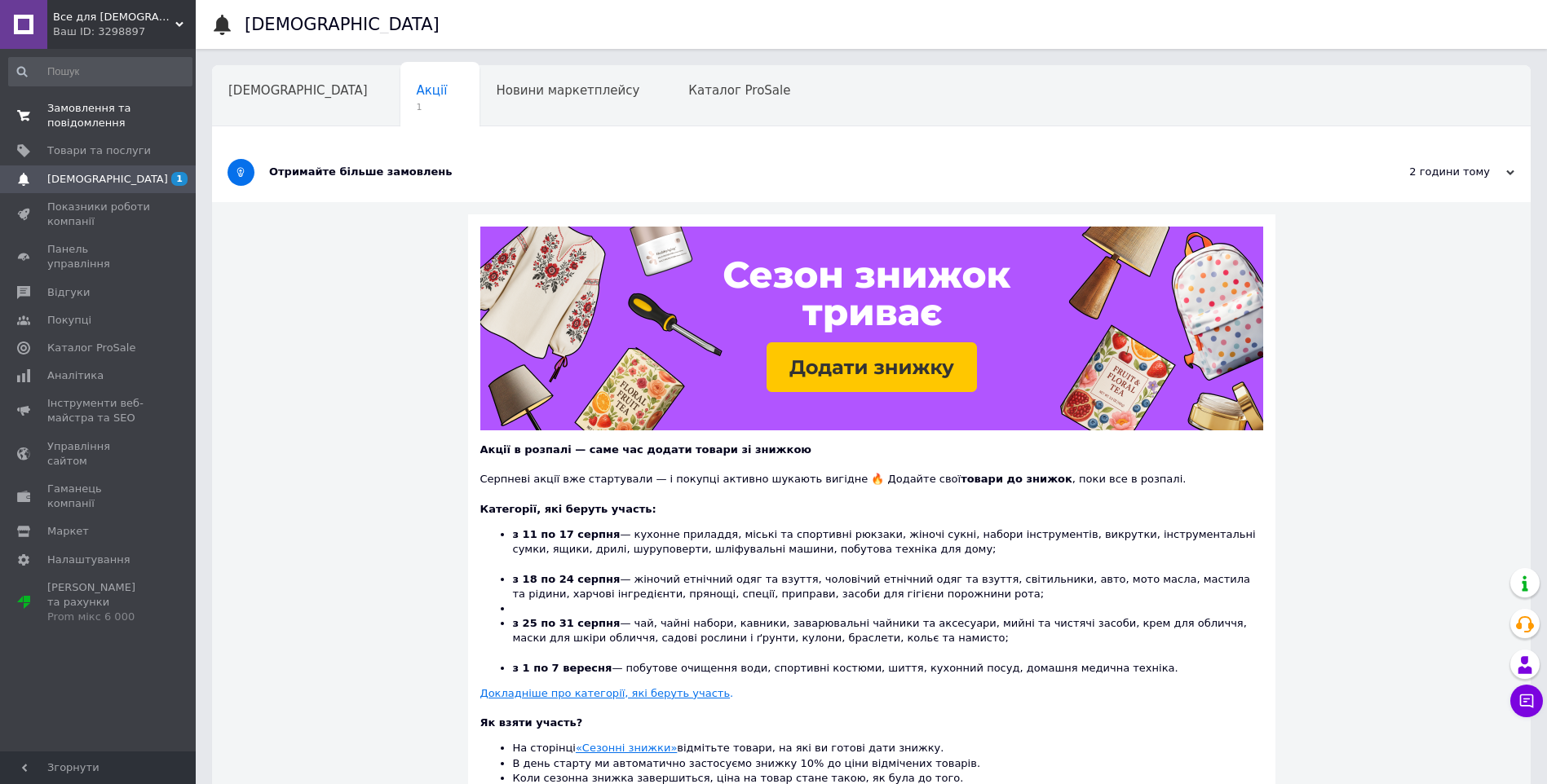
click at [101, 110] on span "Замовлення та повідомлення" at bounding box center [99, 115] width 104 height 29
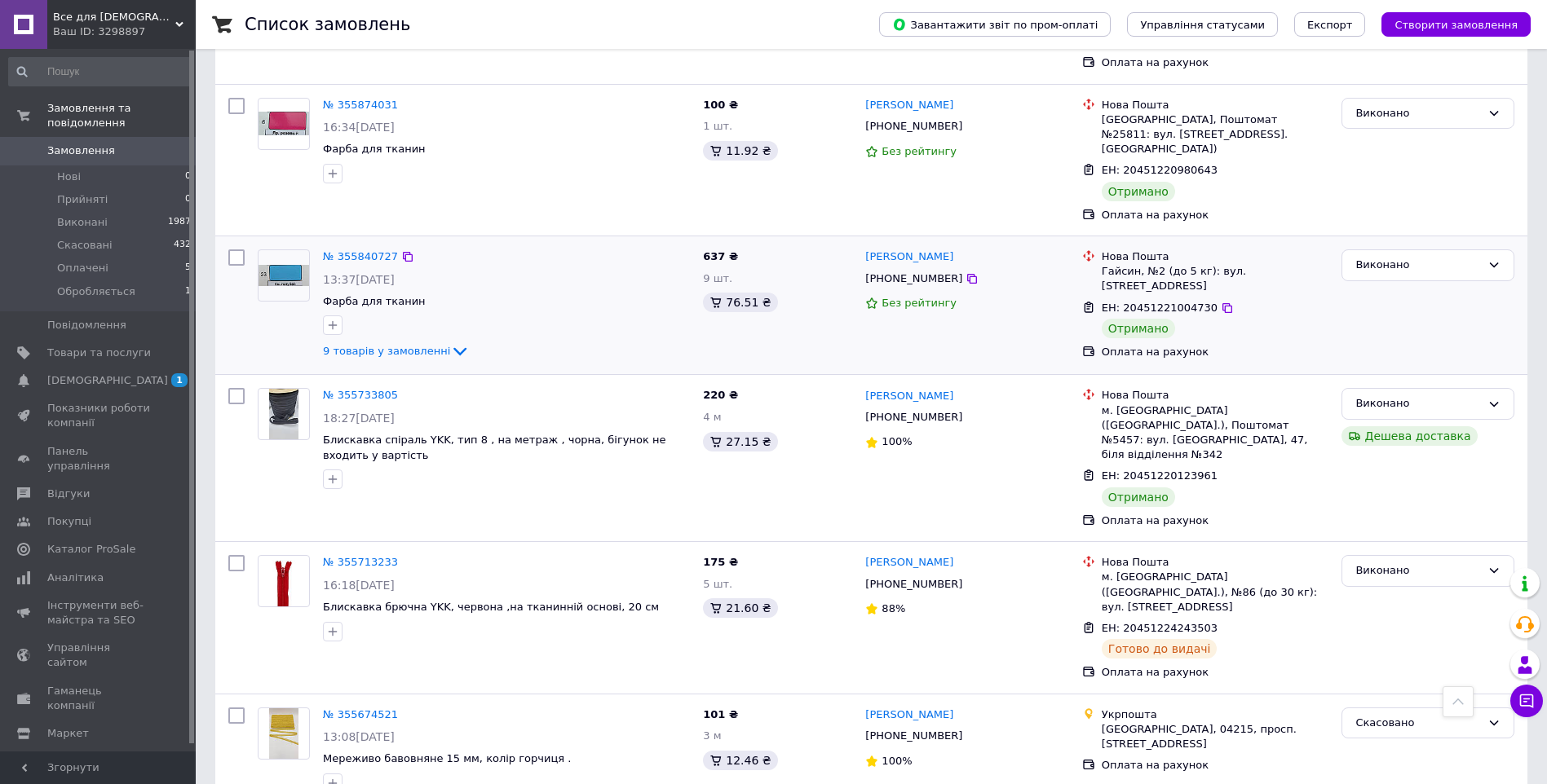
scroll to position [1522, 0]
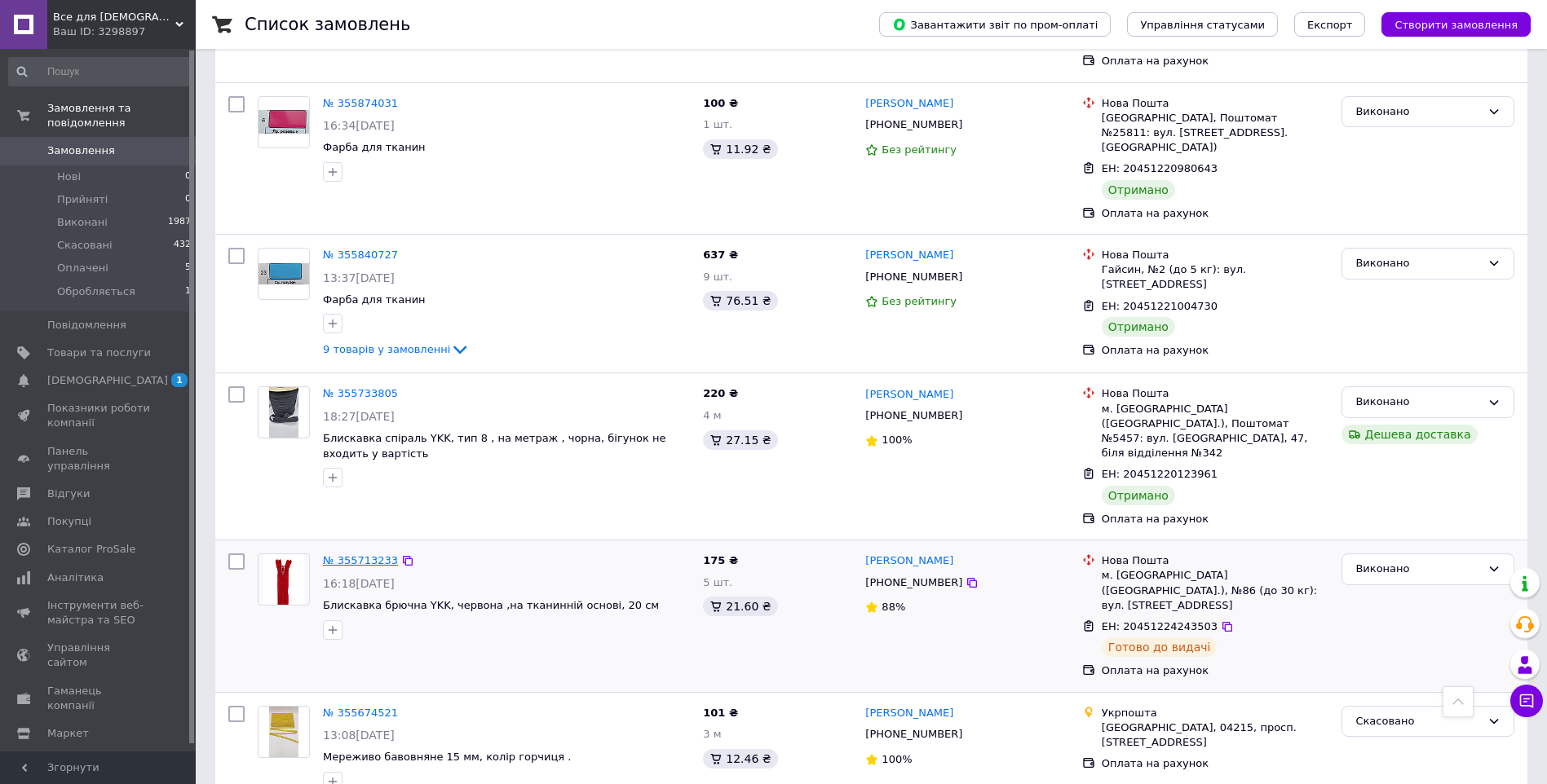
click at [352, 554] on link "№ 355713233" at bounding box center [360, 560] width 75 height 12
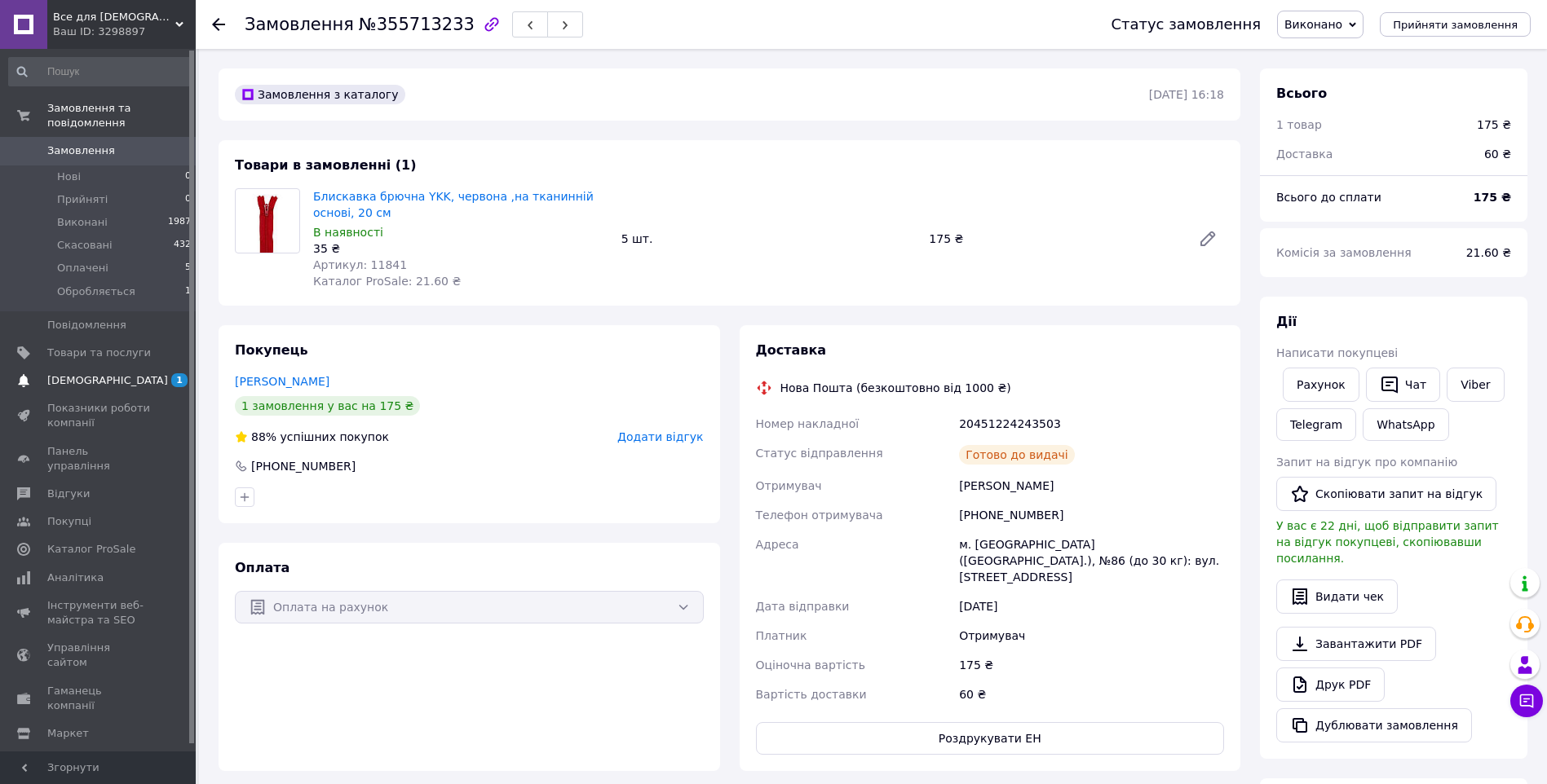
click at [58, 373] on span "[DEMOGRAPHIC_DATA]" at bounding box center [107, 380] width 120 height 15
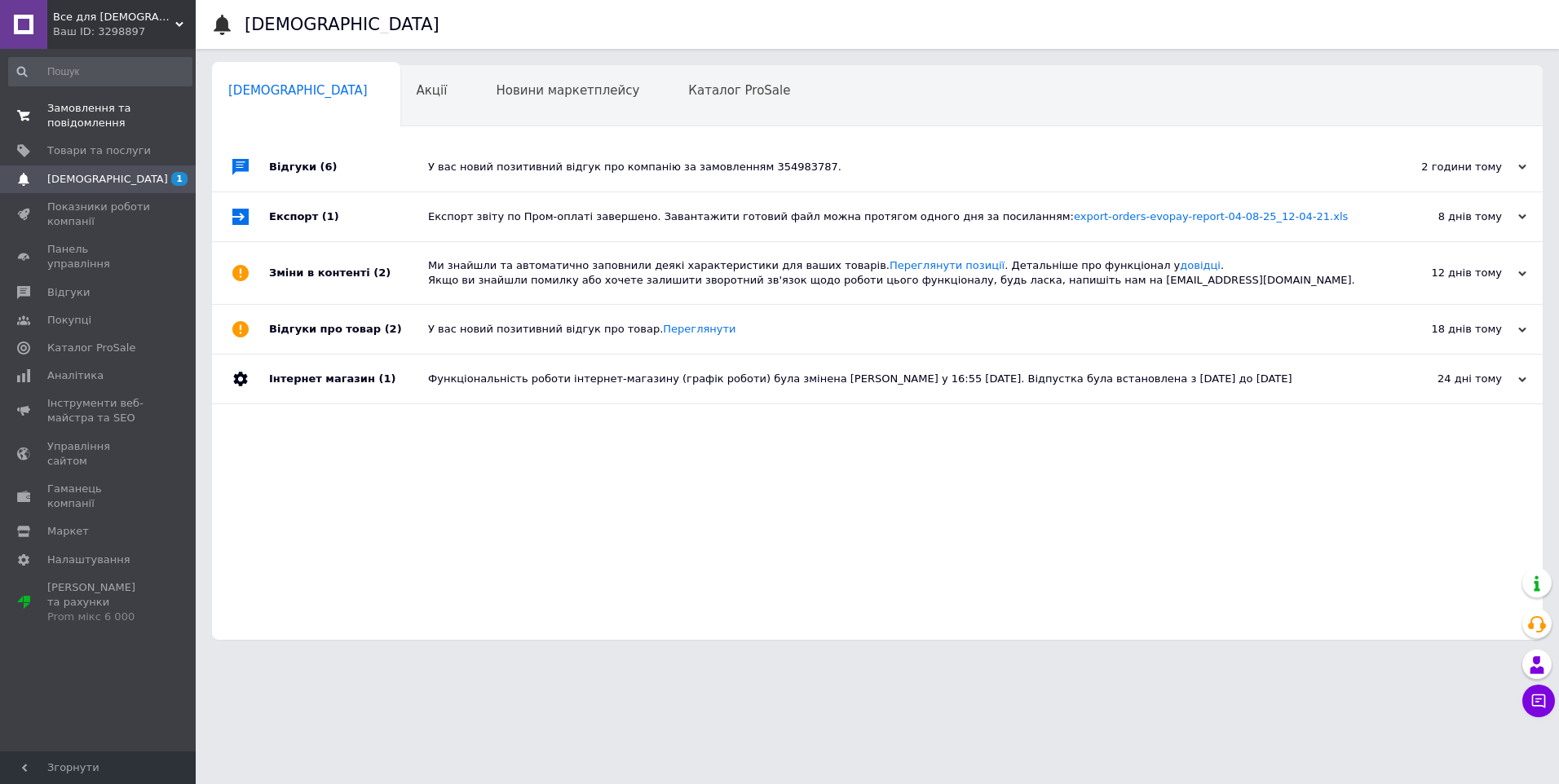
click at [88, 116] on span "Замовлення та повідомлення" at bounding box center [99, 115] width 104 height 29
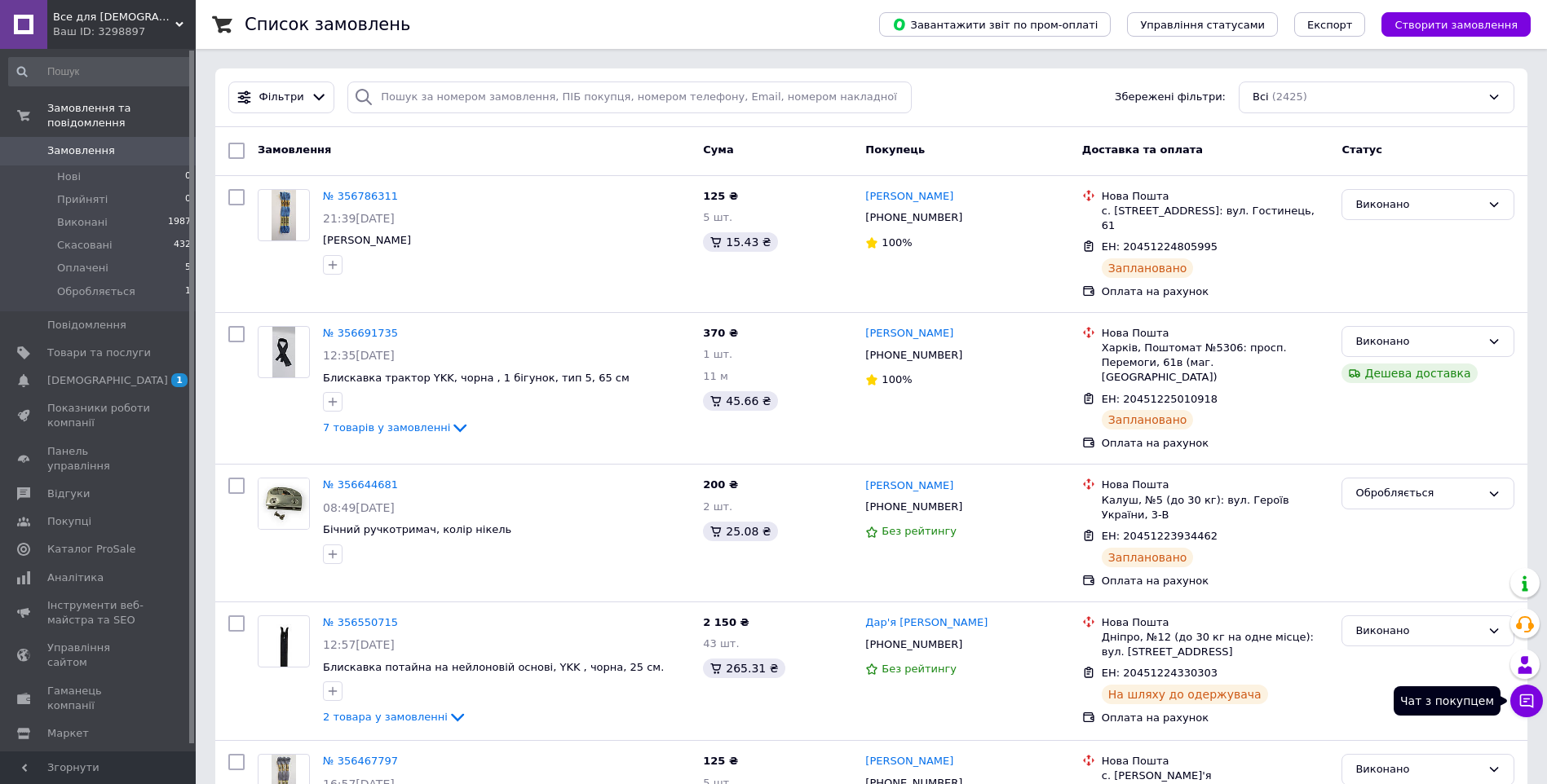
click at [1530, 690] on button "Чат з покупцем" at bounding box center [1525, 701] width 32 height 32
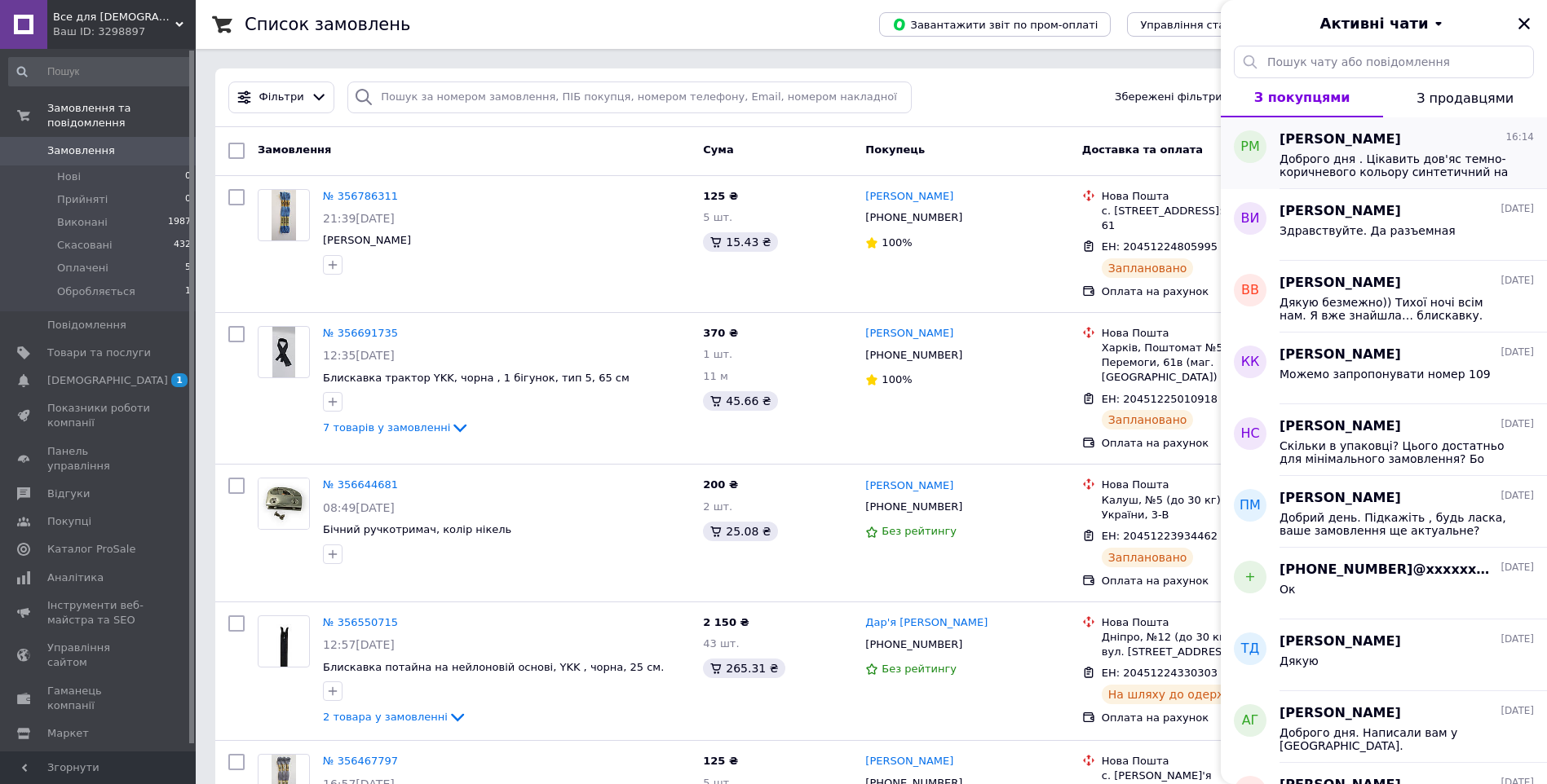
click at [1355, 156] on span "Доброго дня . Цікавить дов'яс темно-коричневого кольору синтетичний на шкіряну …" at bounding box center [1395, 165] width 232 height 26
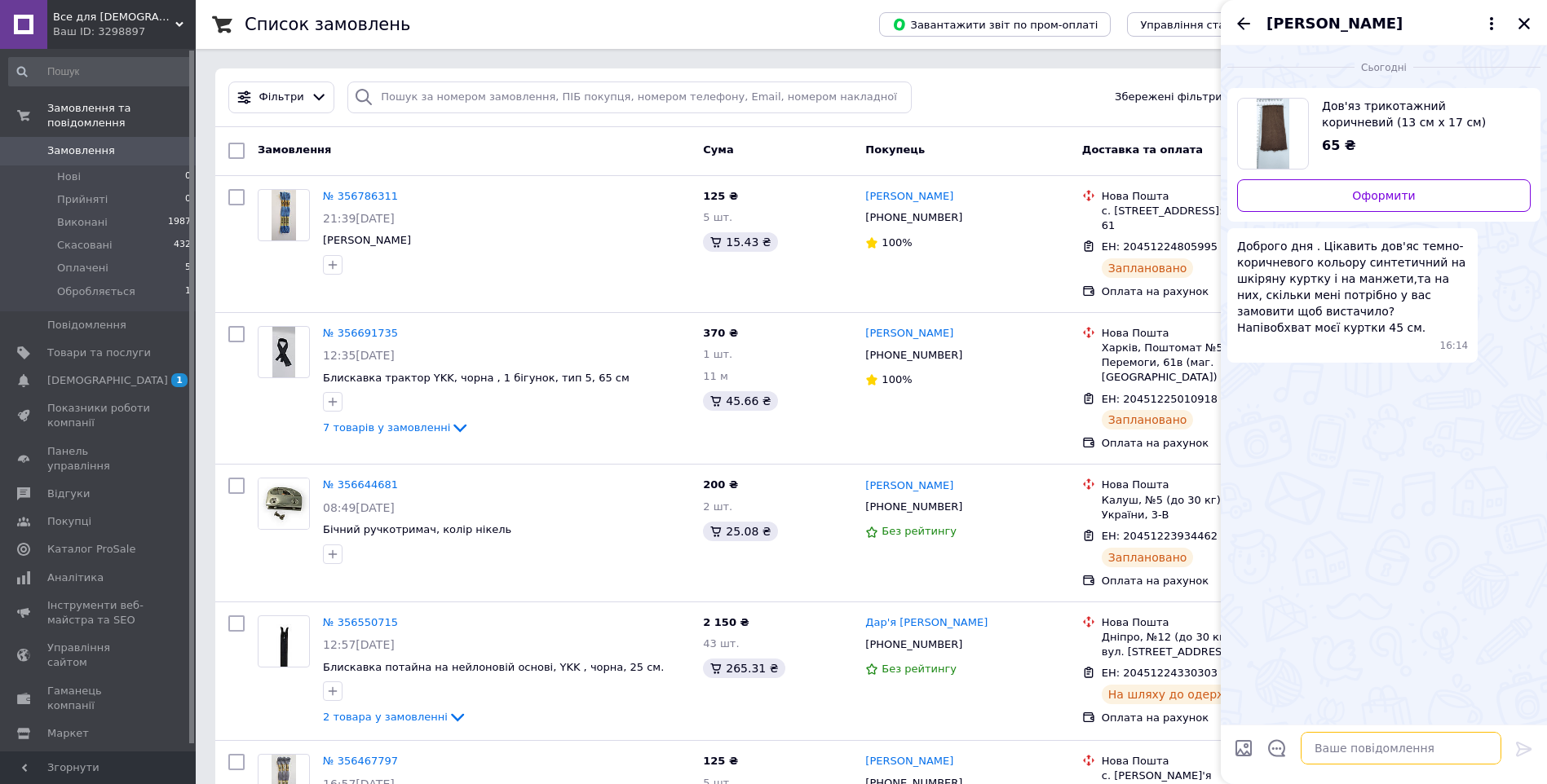
click at [1417, 753] on textarea at bounding box center [1400, 748] width 201 height 32
type textarea "L"
type textarea "Доброго дня"
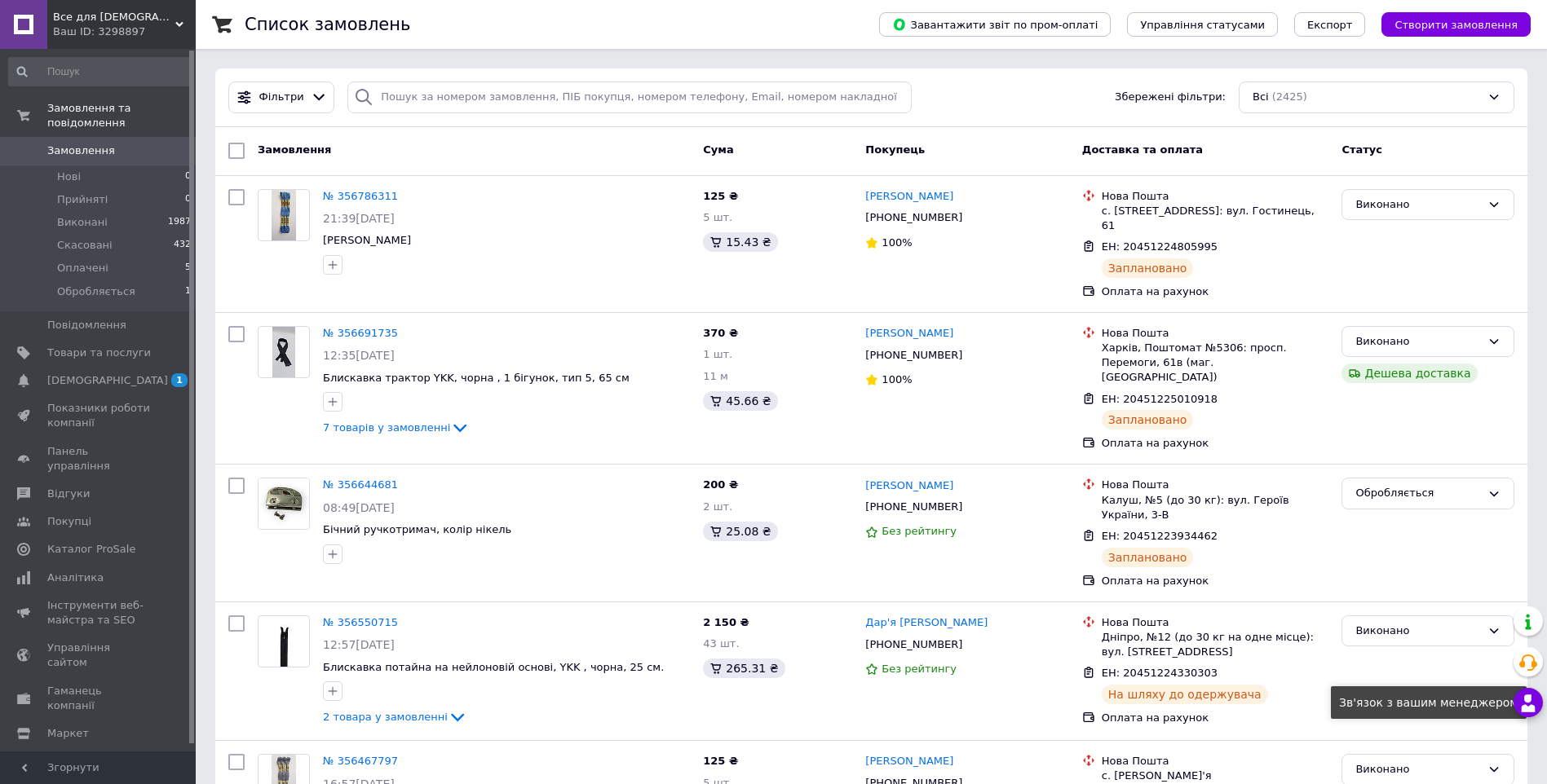
click at [1536, 695] on icon at bounding box center [1528, 704] width 20 height 20
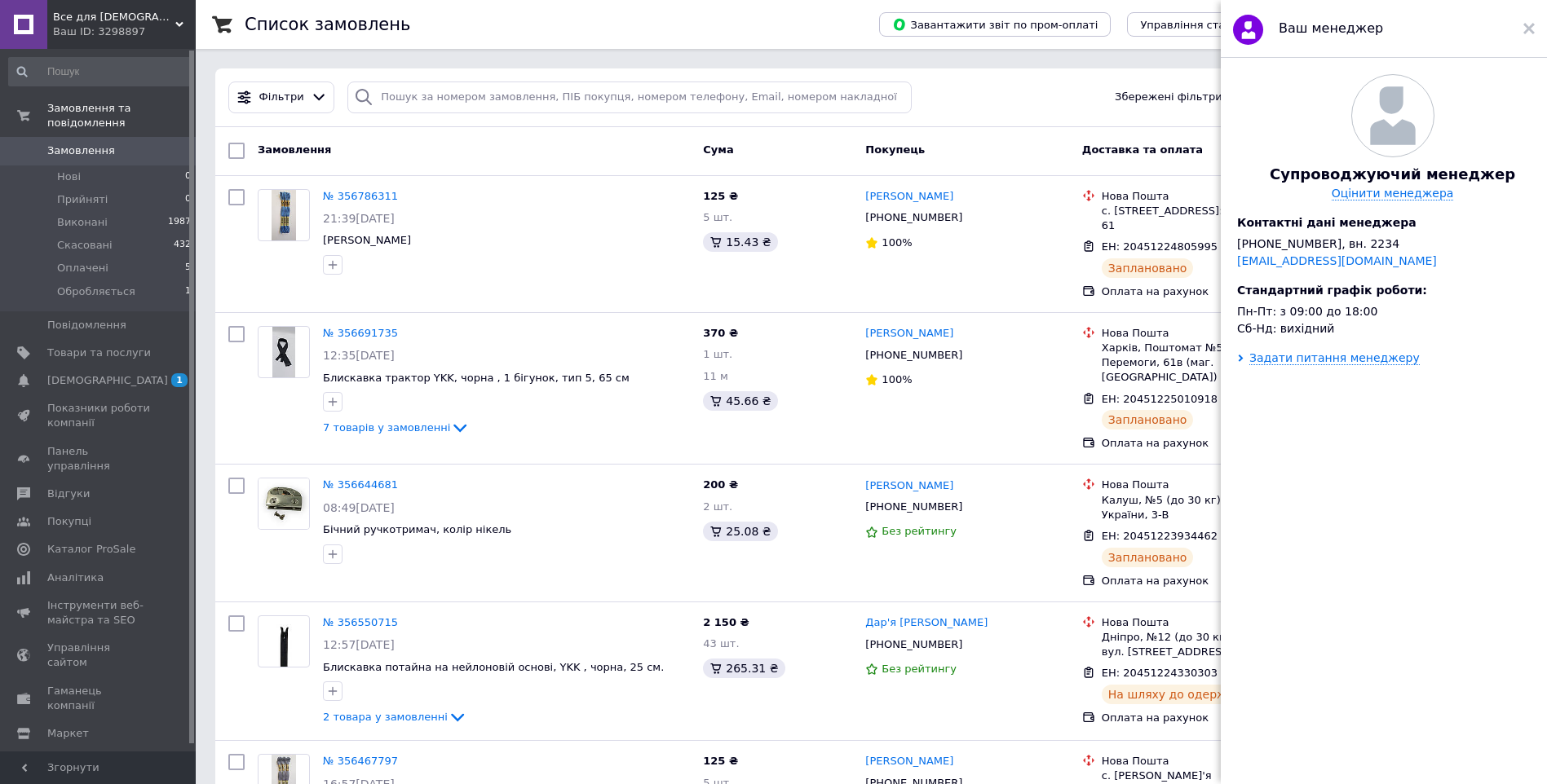
click at [1534, 26] on div "Ваш менеджер" at bounding box center [1383, 28] width 326 height 58
click at [1533, 28] on icon at bounding box center [1529, 28] width 12 height 12
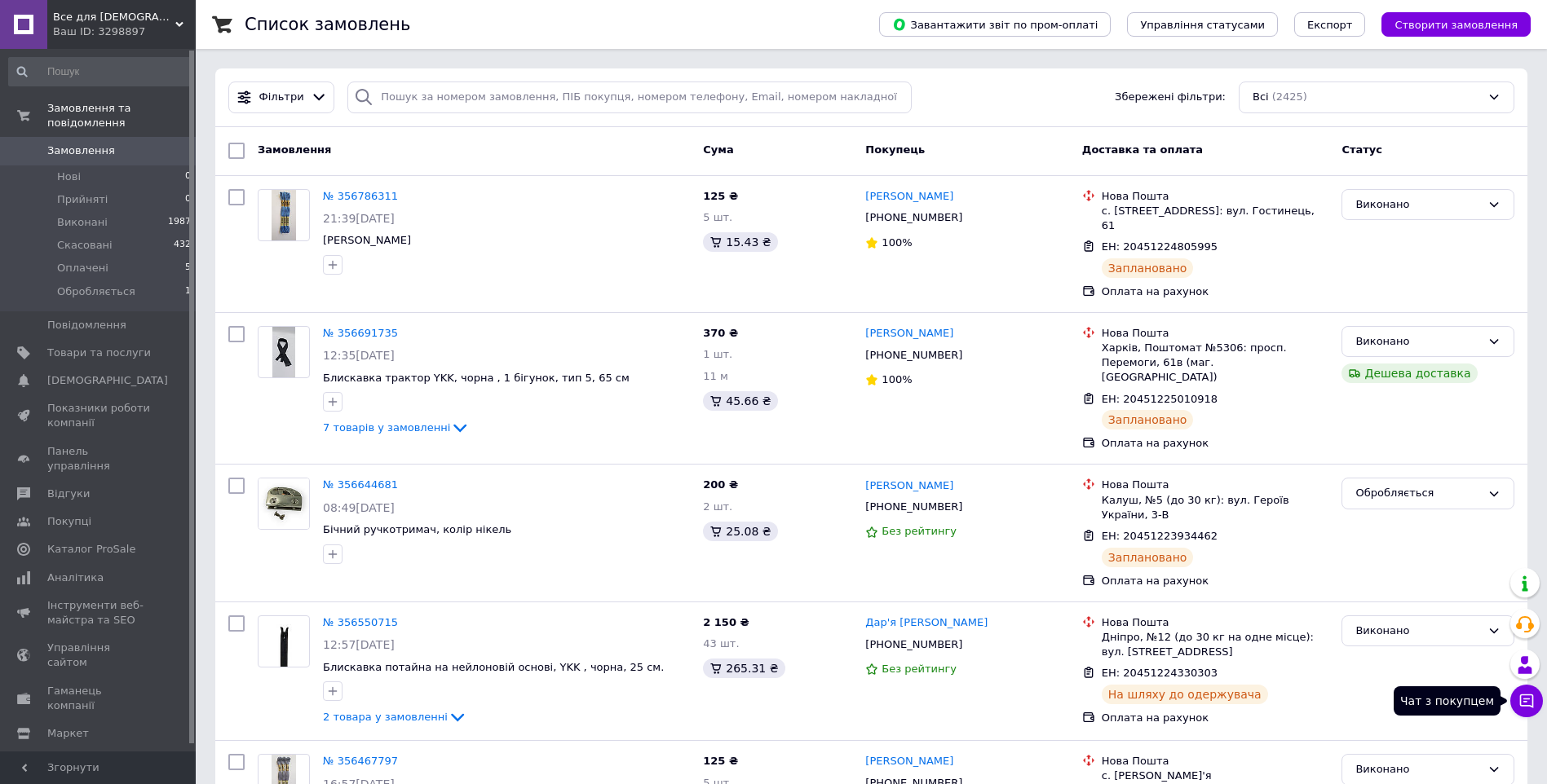
click at [1527, 696] on icon at bounding box center [1526, 701] width 17 height 17
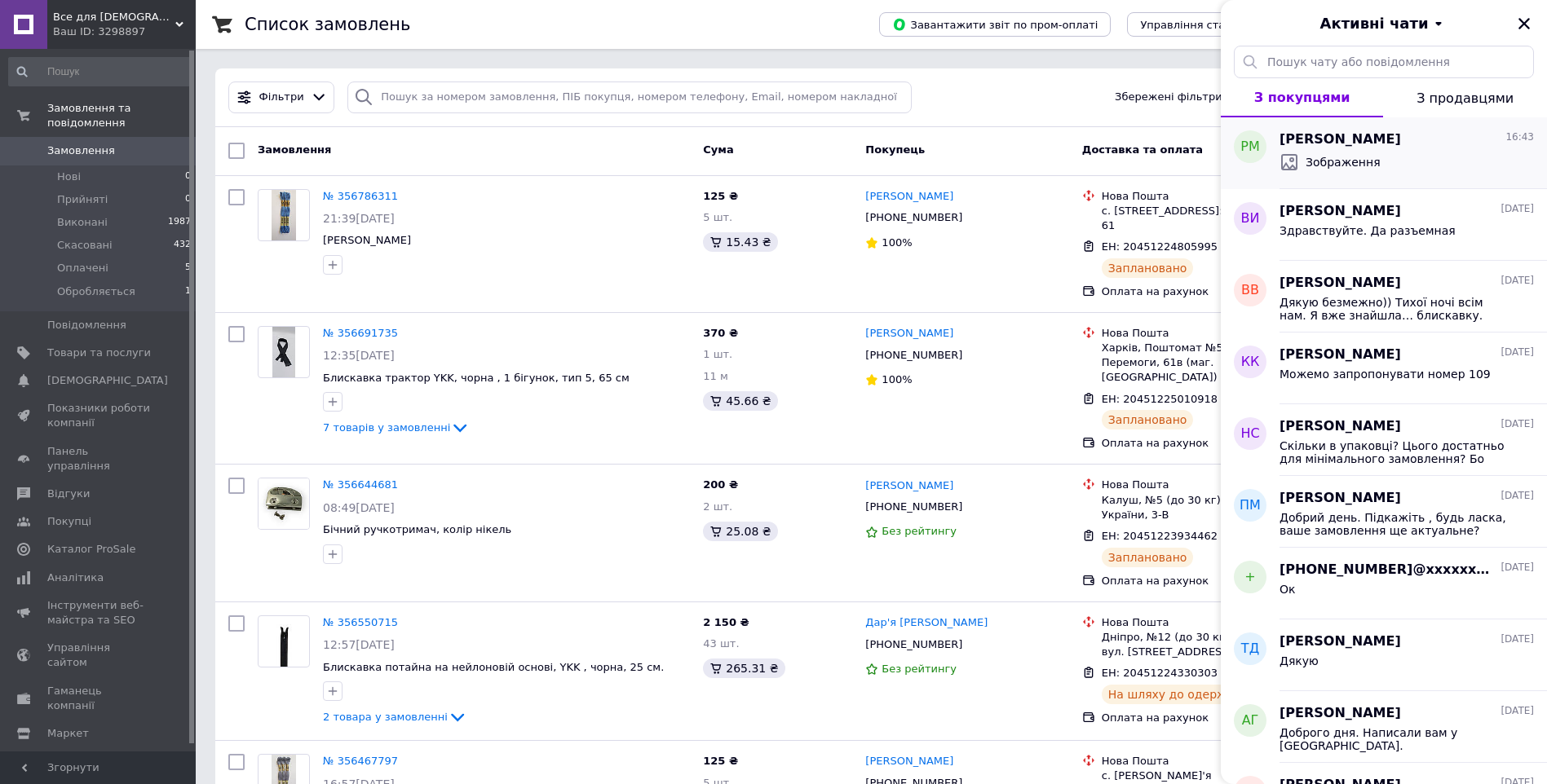
click at [1355, 141] on span "[PERSON_NAME]" at bounding box center [1340, 139] width 121 height 19
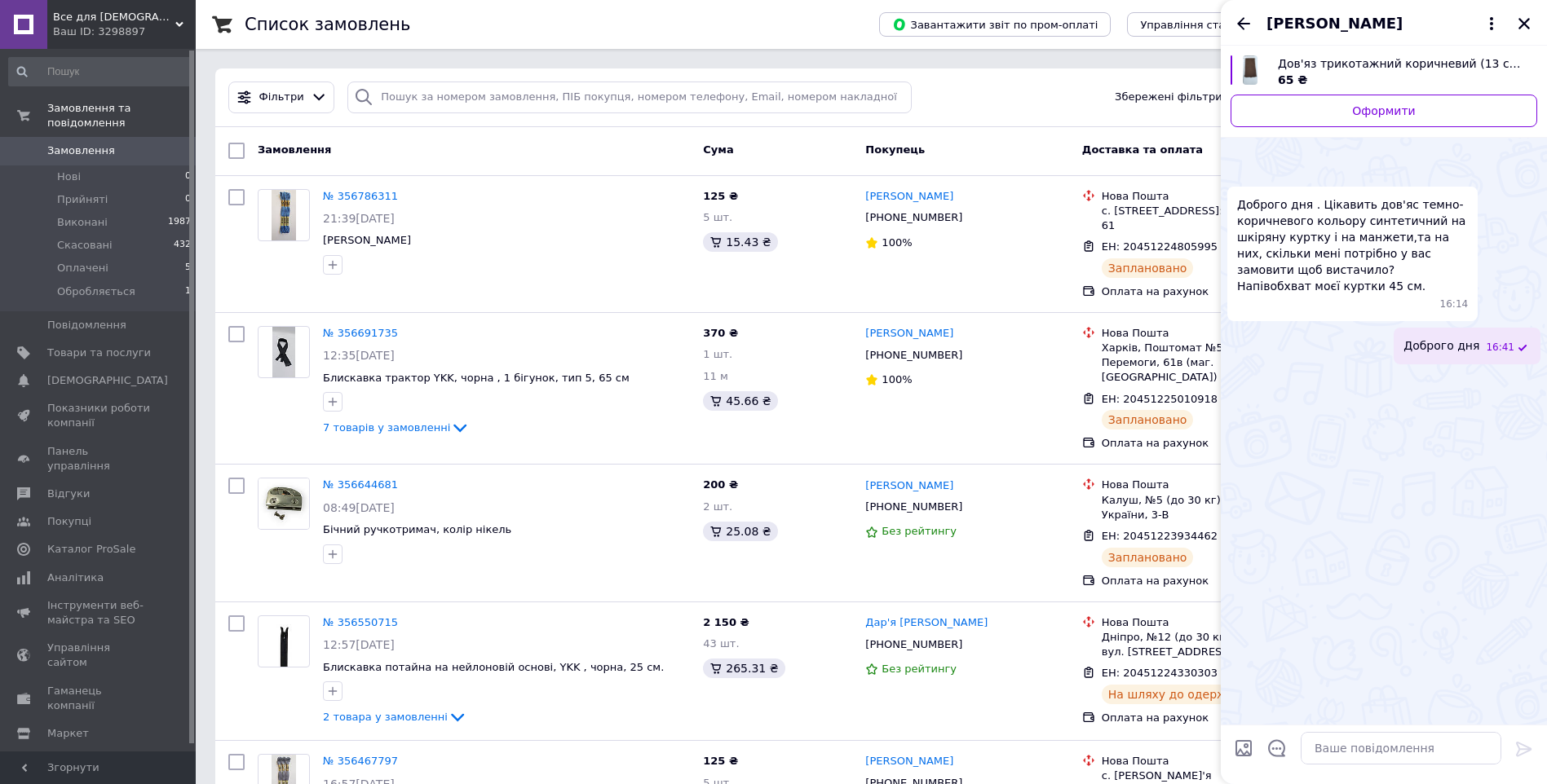
scroll to position [383, 0]
click at [1385, 750] on textarea at bounding box center [1400, 748] width 201 height 32
type textarea "Є в наявності дов'язи темно коричневі"
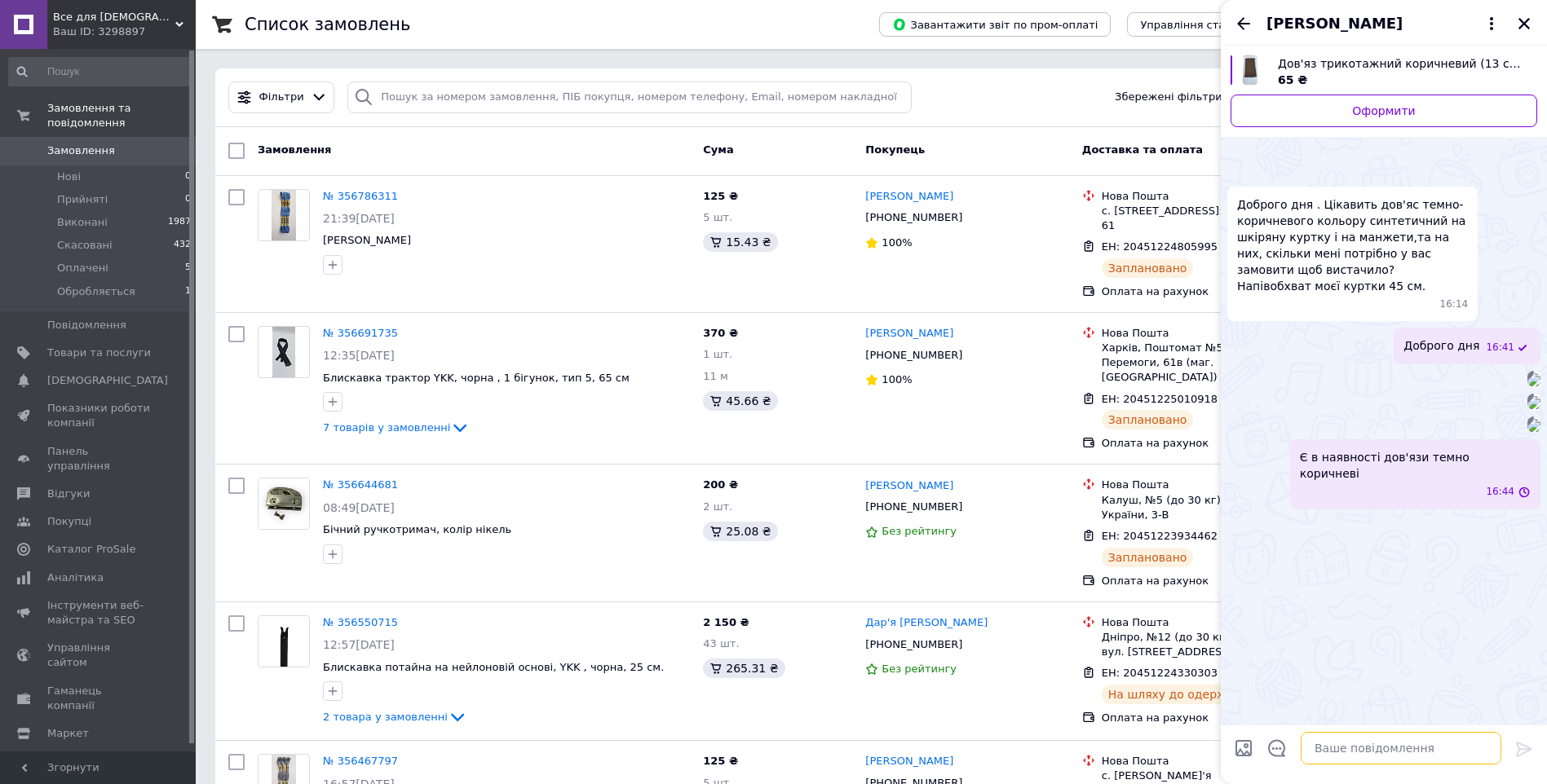
scroll to position [442, 0]
click at [1527, 396] on img at bounding box center [1533, 402] width 13 height 13
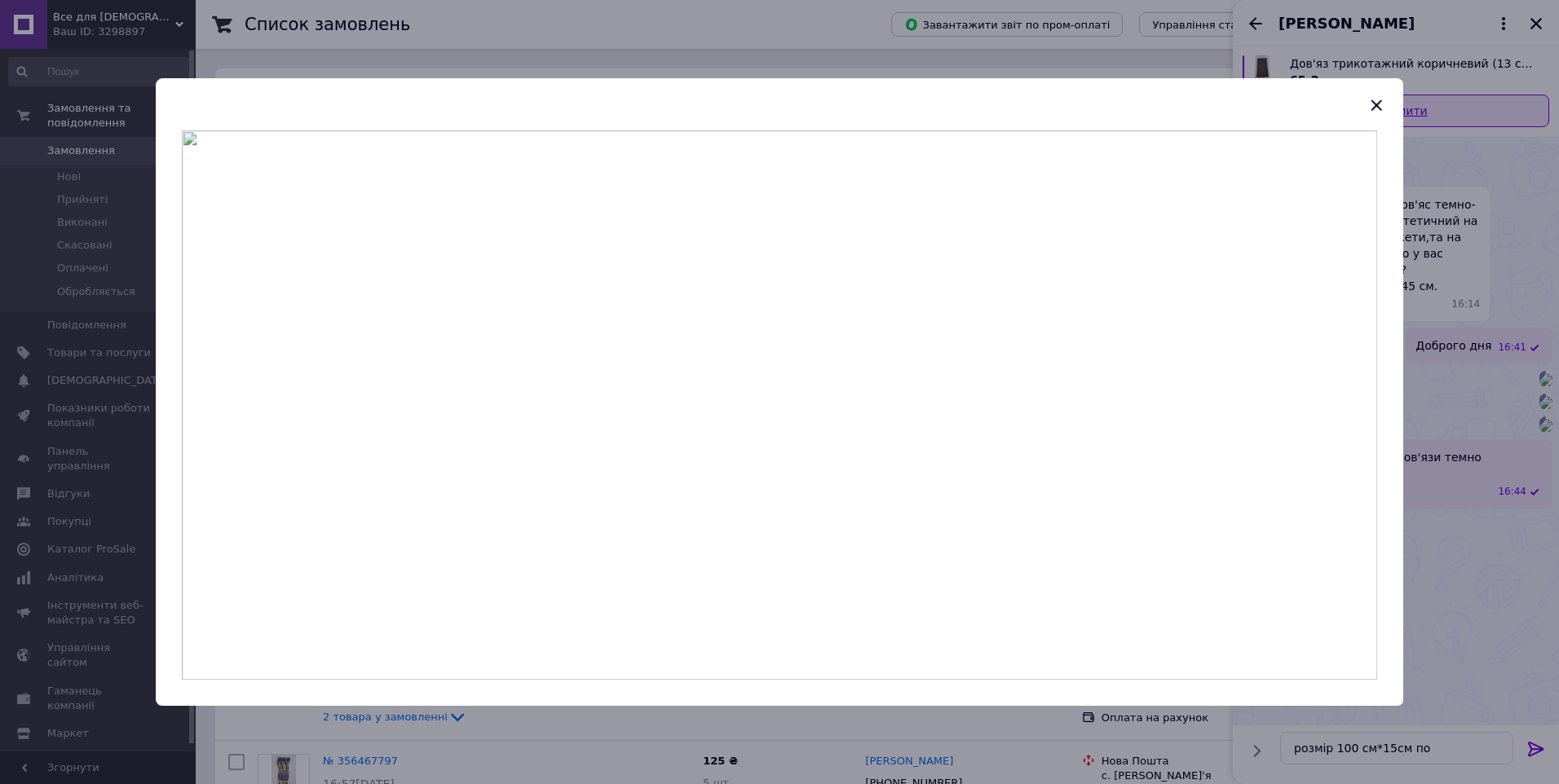
click at [1376, 100] on icon "button" at bounding box center [1377, 105] width 20 height 20
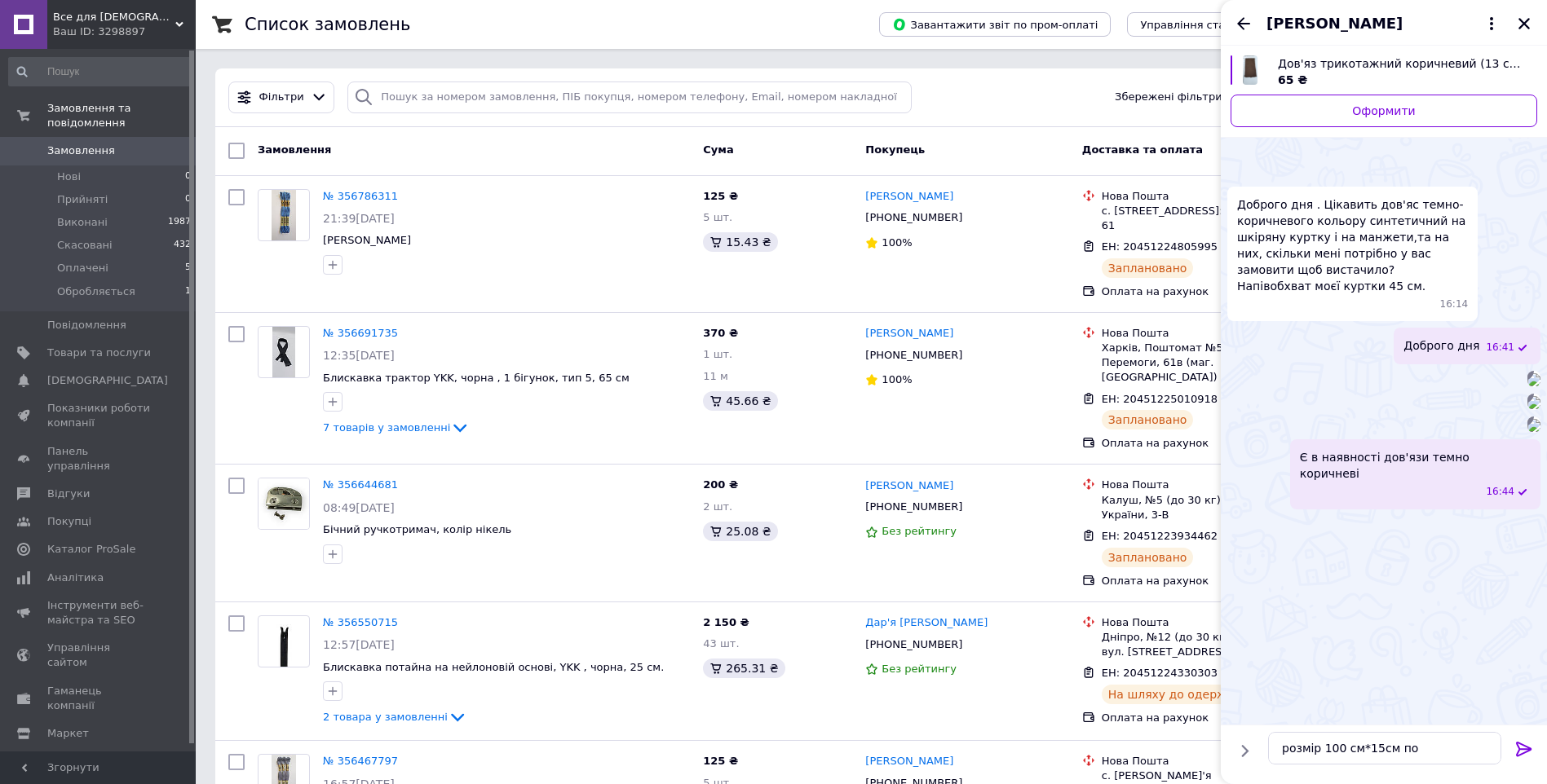
click at [1527, 432] on img at bounding box center [1533, 425] width 13 height 13
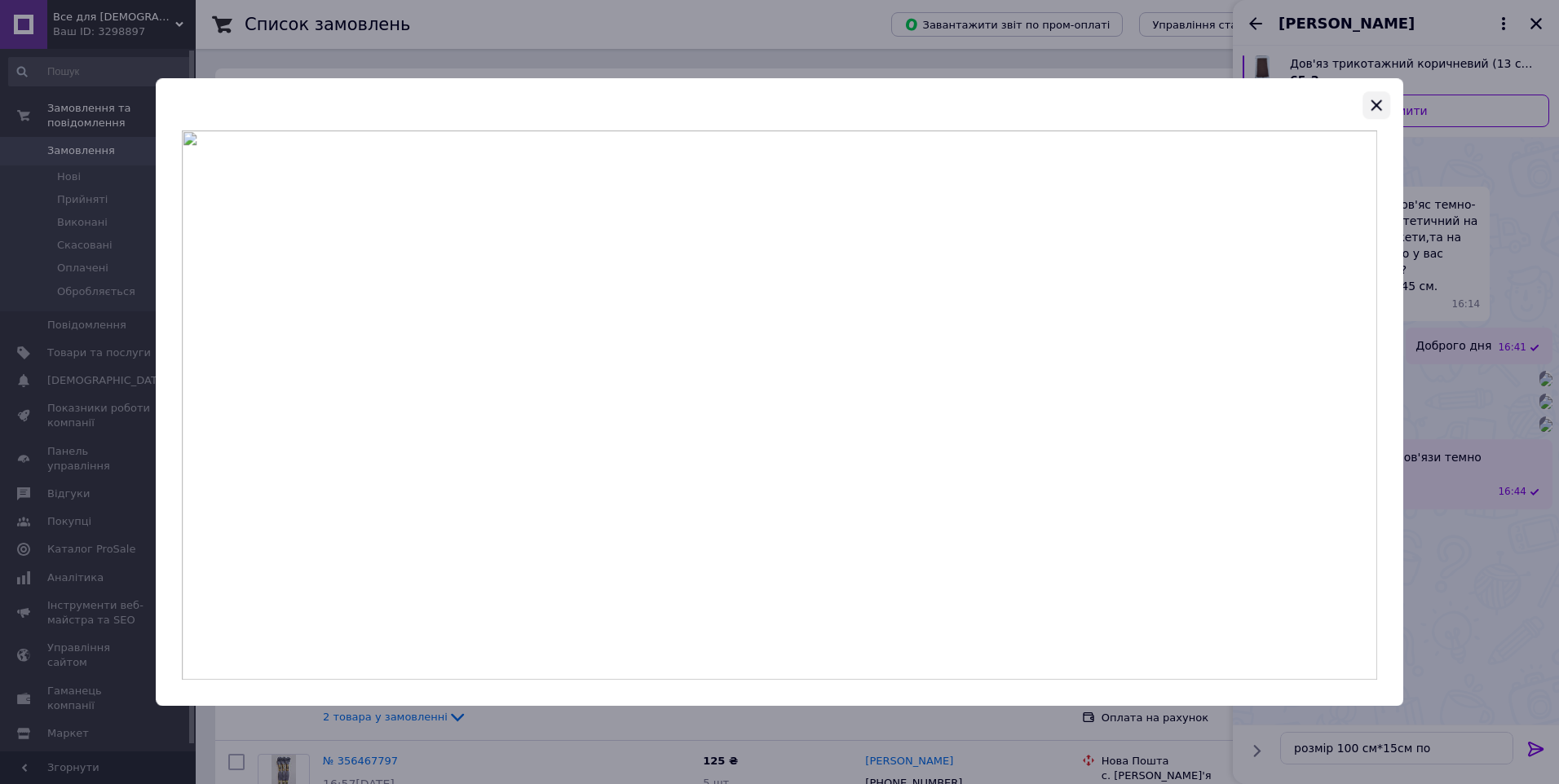
click at [1375, 105] on icon "button" at bounding box center [1376, 105] width 11 height 11
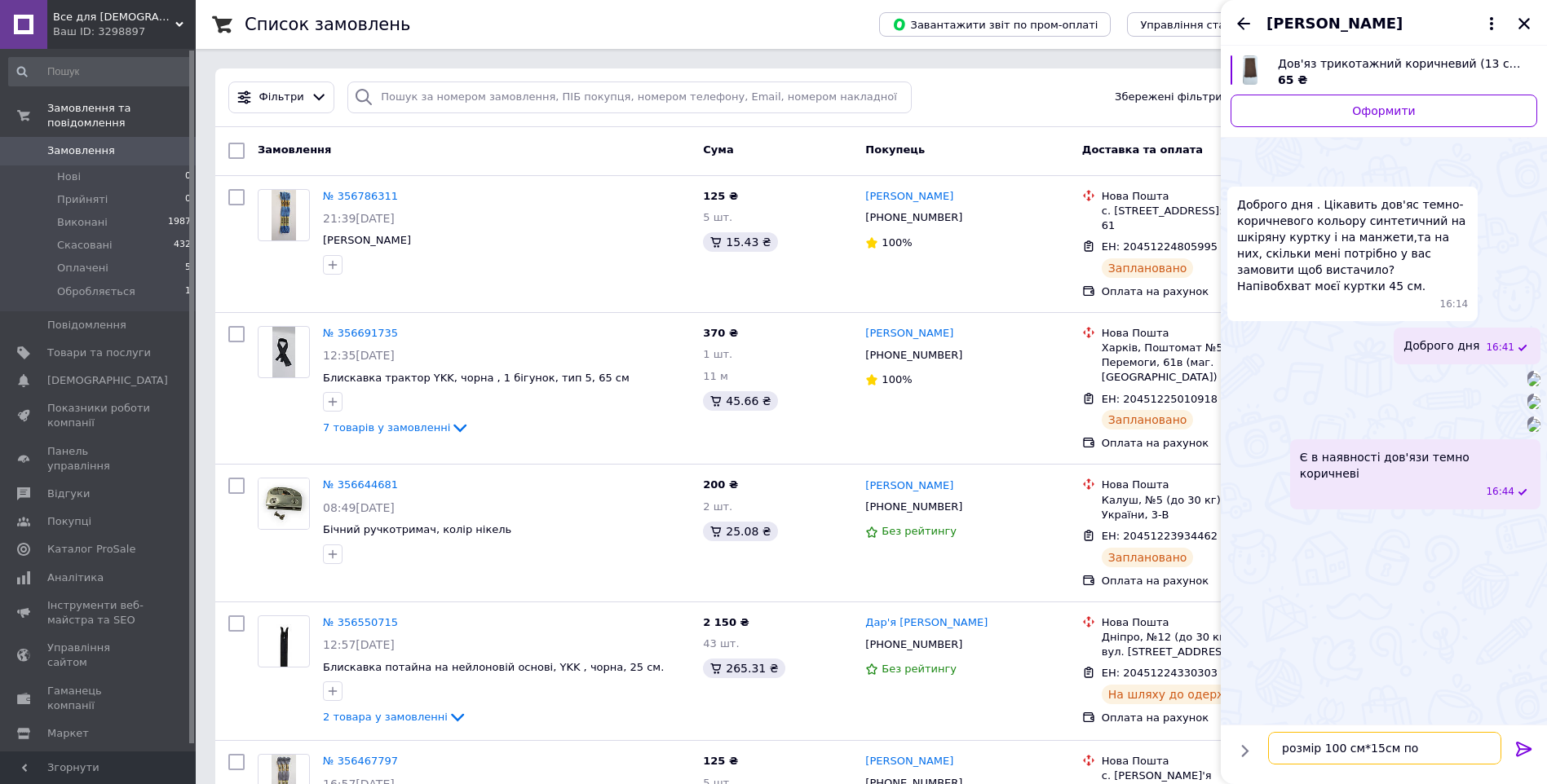
click at [1424, 741] on textarea "розмір 100 см*15см по" at bounding box center [1384, 748] width 233 height 32
type textarea "розмір 100 см*15см по 160 грн за 1 штуку"
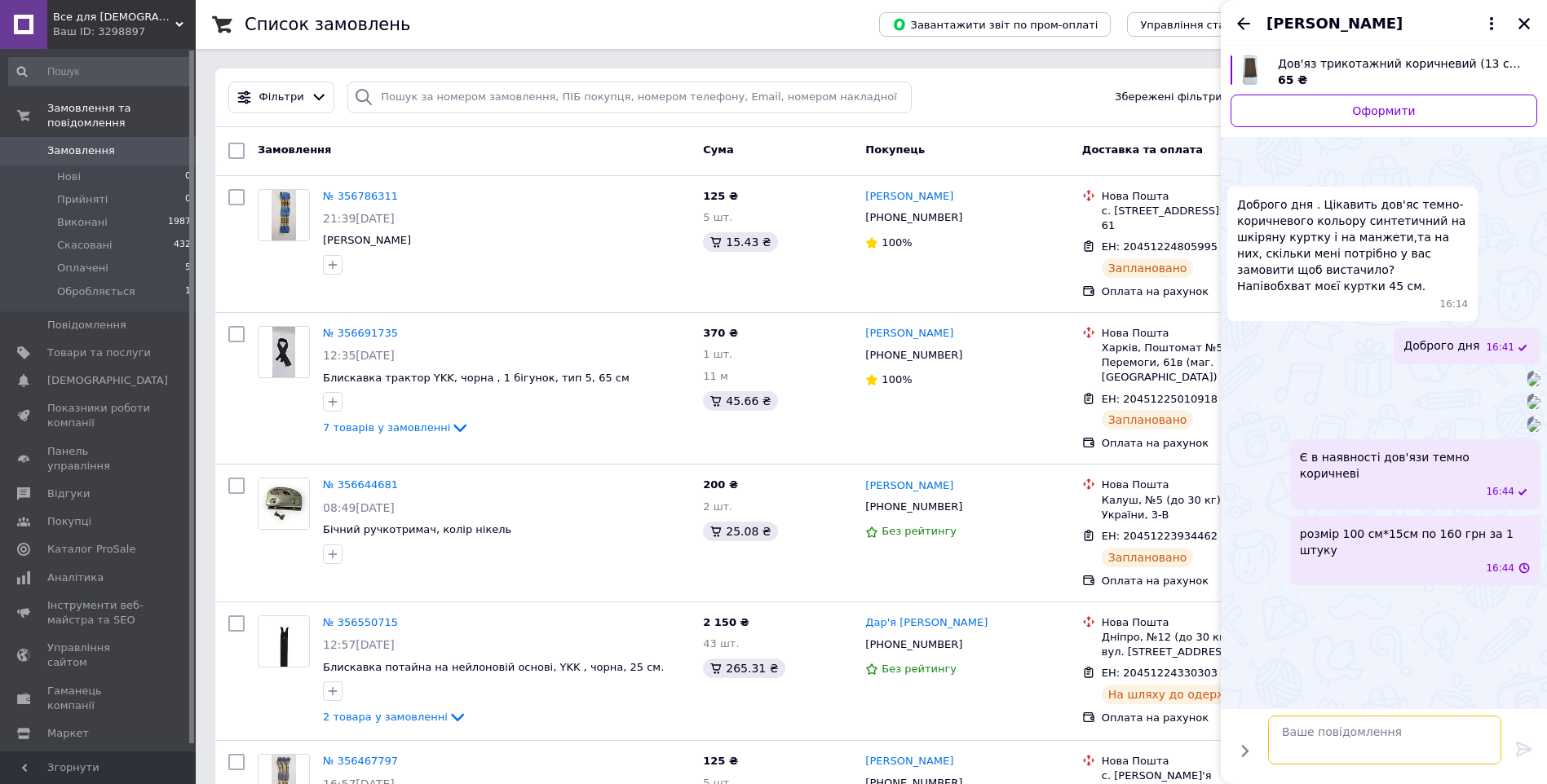
scroll to position [503, 0]
type textarea "В"
type textarea "С"
type textarea "Вони штучні"
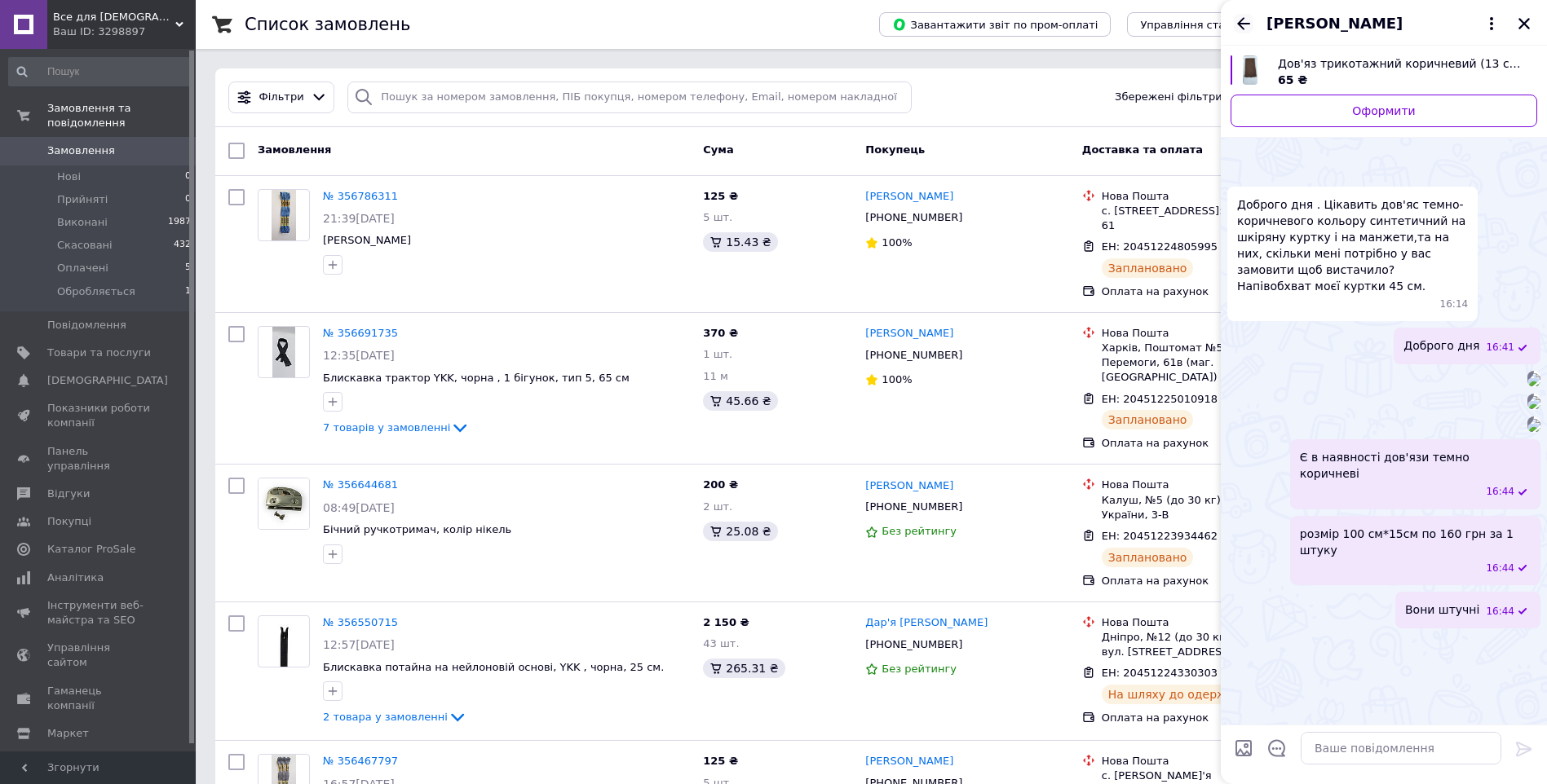
click at [1237, 23] on icon "Назад" at bounding box center [1243, 23] width 20 height 20
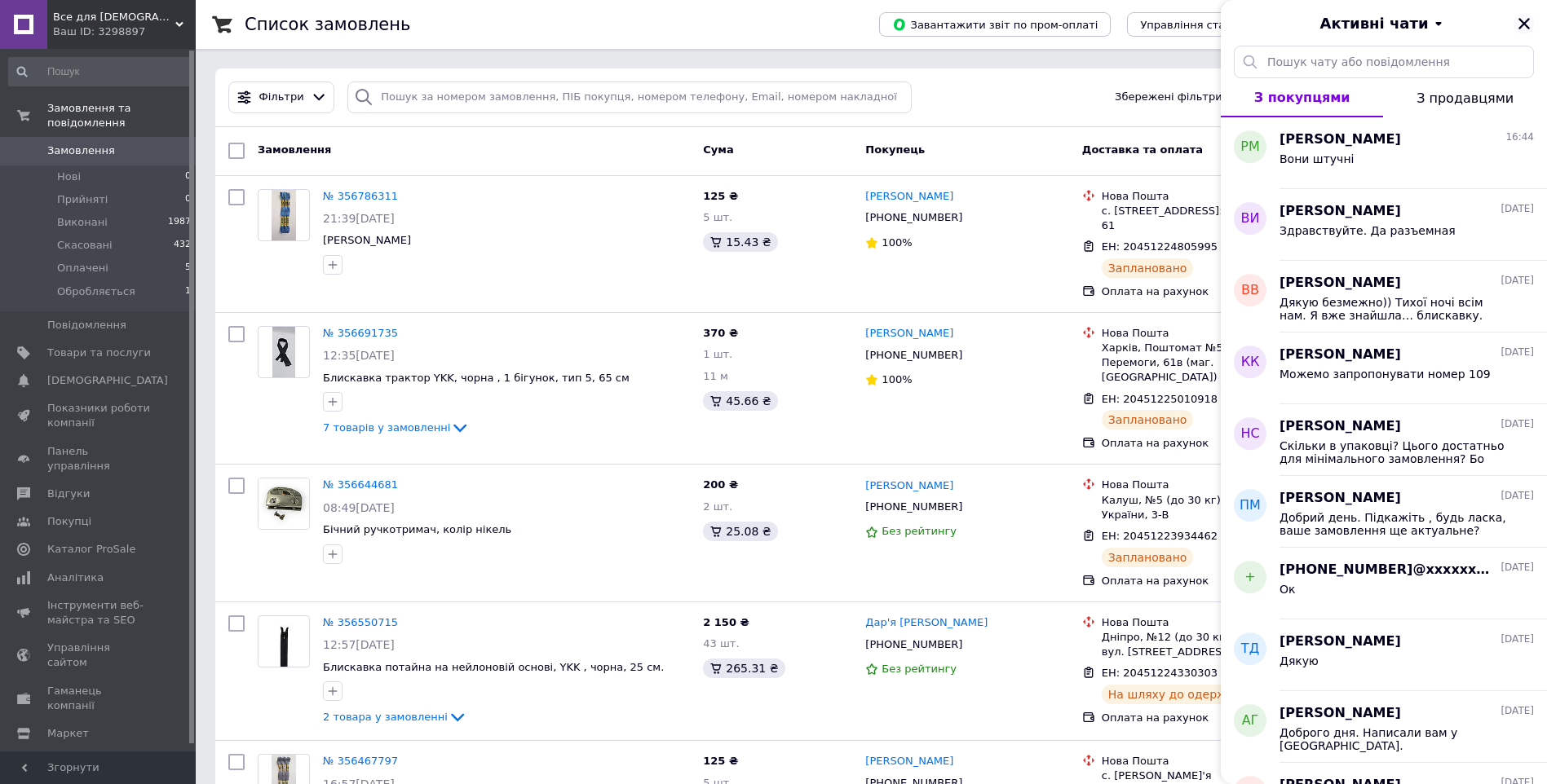
click at [1525, 19] on icon "Закрити" at bounding box center [1524, 23] width 15 height 15
